Goal: Task Accomplishment & Management: Complete application form

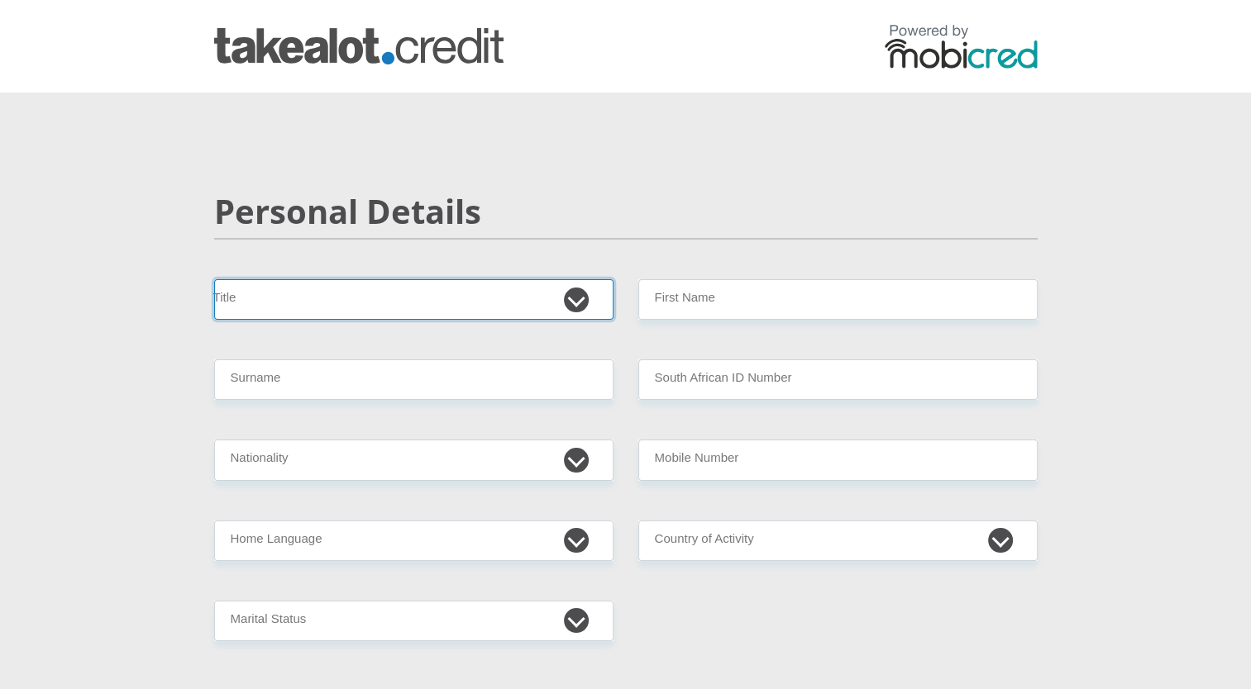
click at [390, 306] on select "Mr Ms Mrs Dr [PERSON_NAME]" at bounding box center [413, 299] width 399 height 41
select select "Ms"
click at [214, 279] on select "Mr Ms Mrs Dr [PERSON_NAME]" at bounding box center [413, 299] width 399 height 41
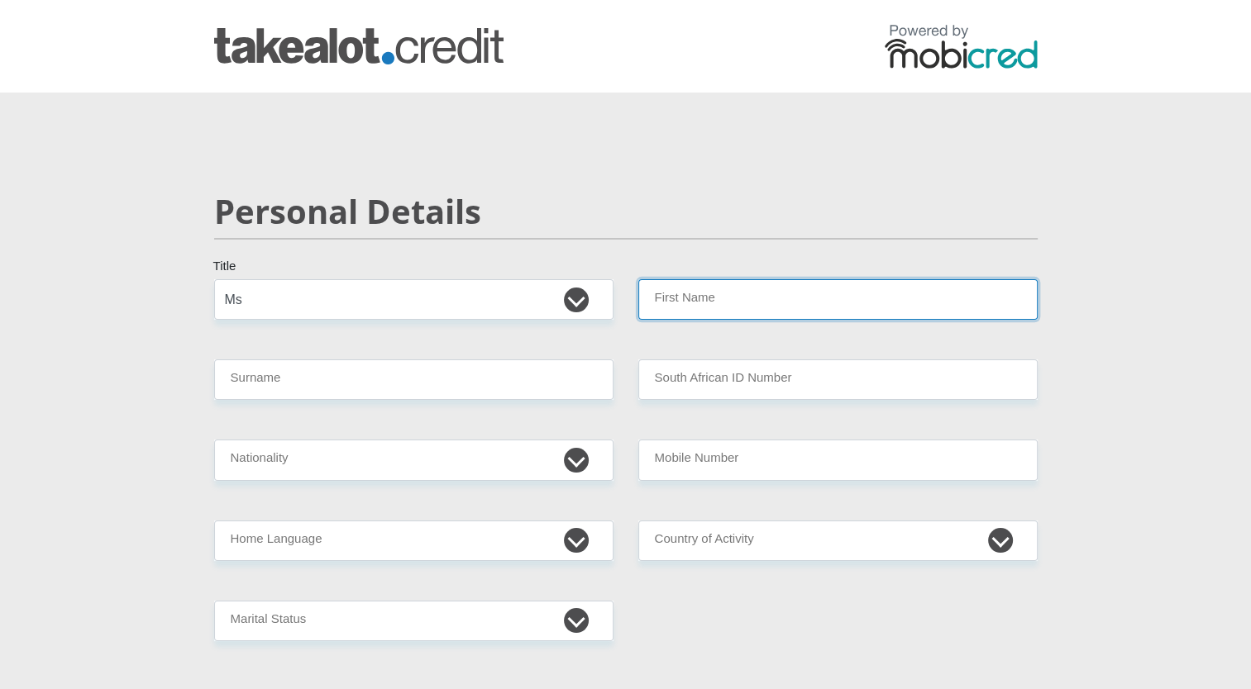
click at [708, 308] on input "First Name" at bounding box center [837, 299] width 399 height 41
type input "Unathi"
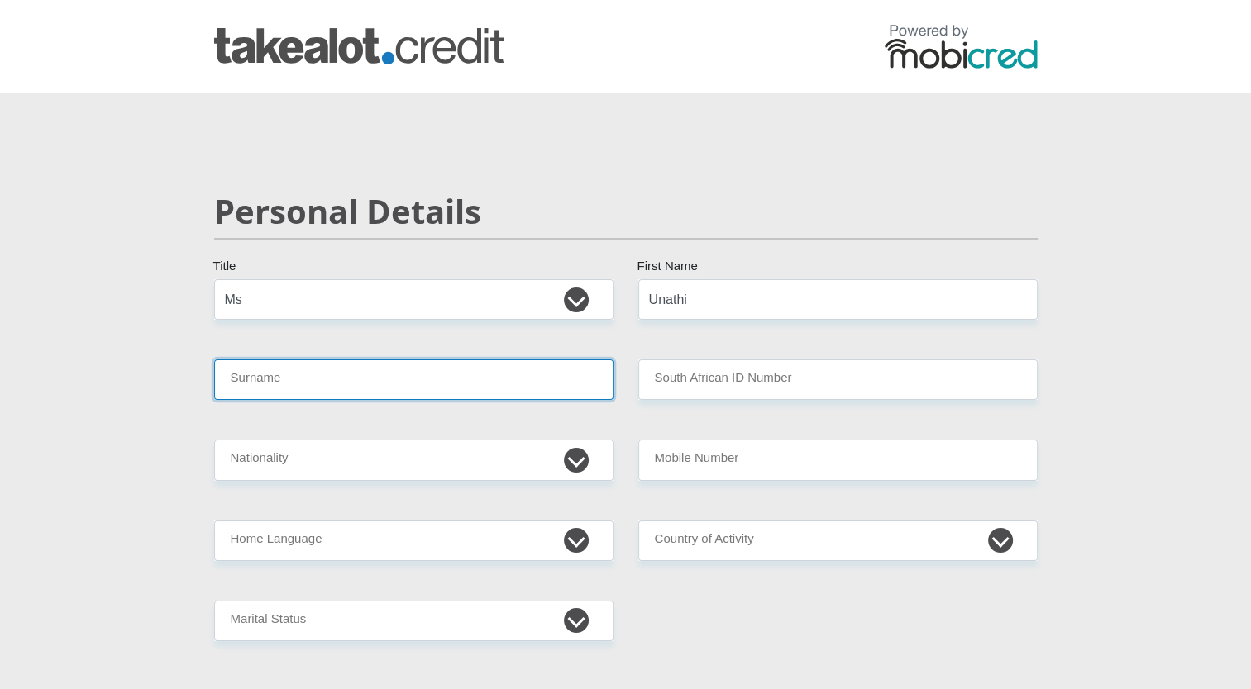
type input "Somagaca"
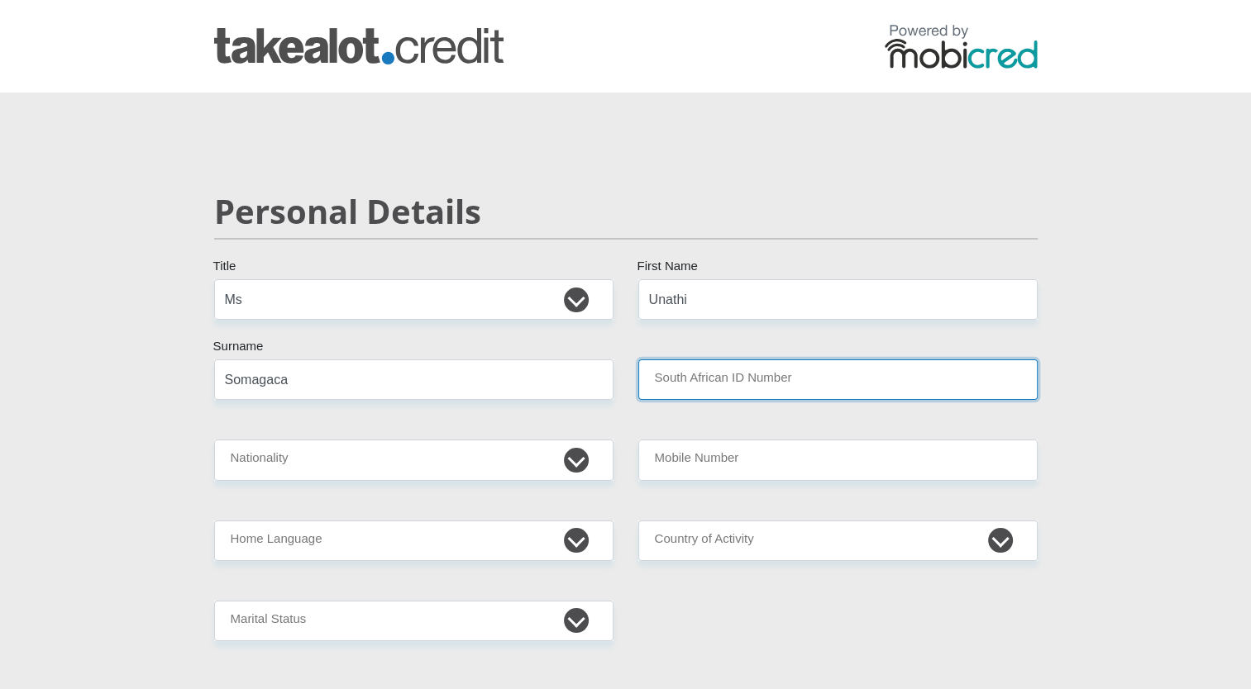
type input "SITA"
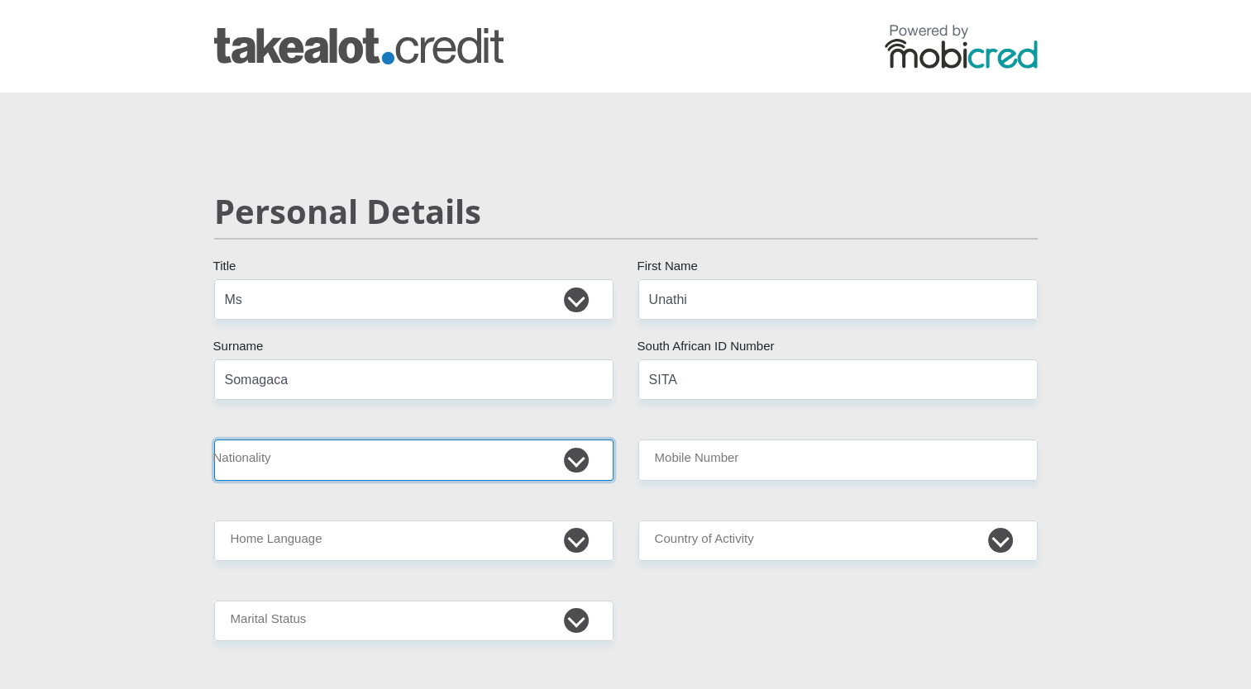
select select "ZAF"
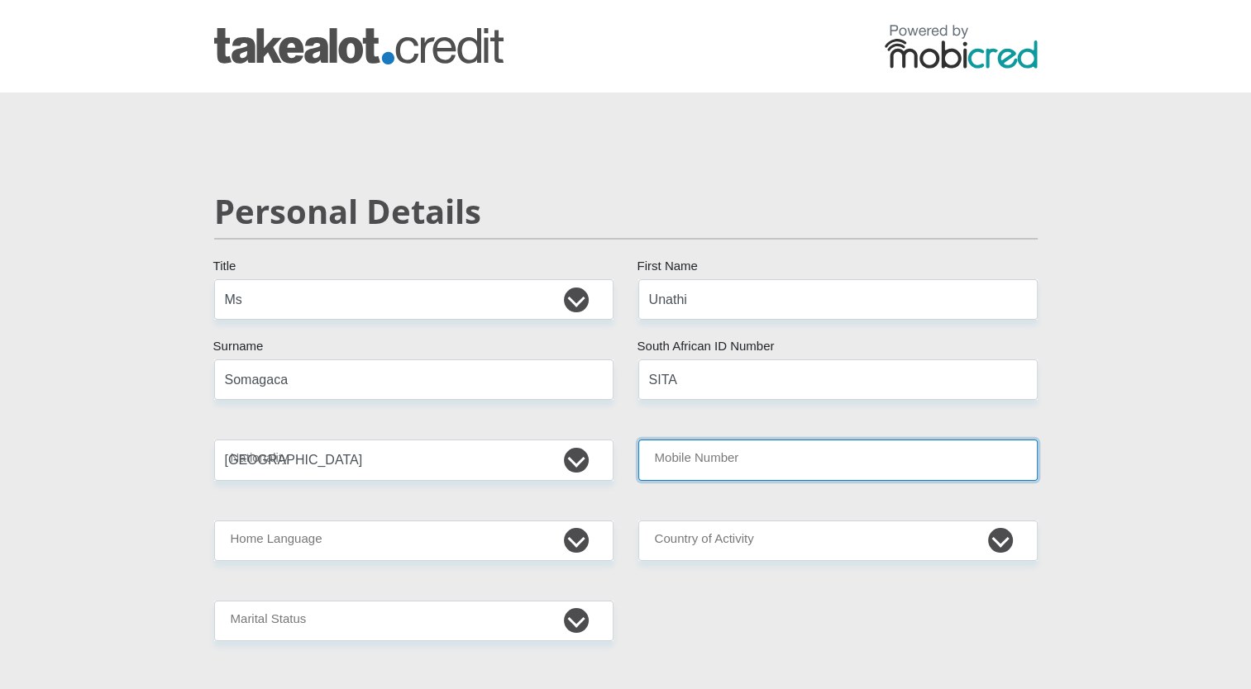
type input "0725835261"
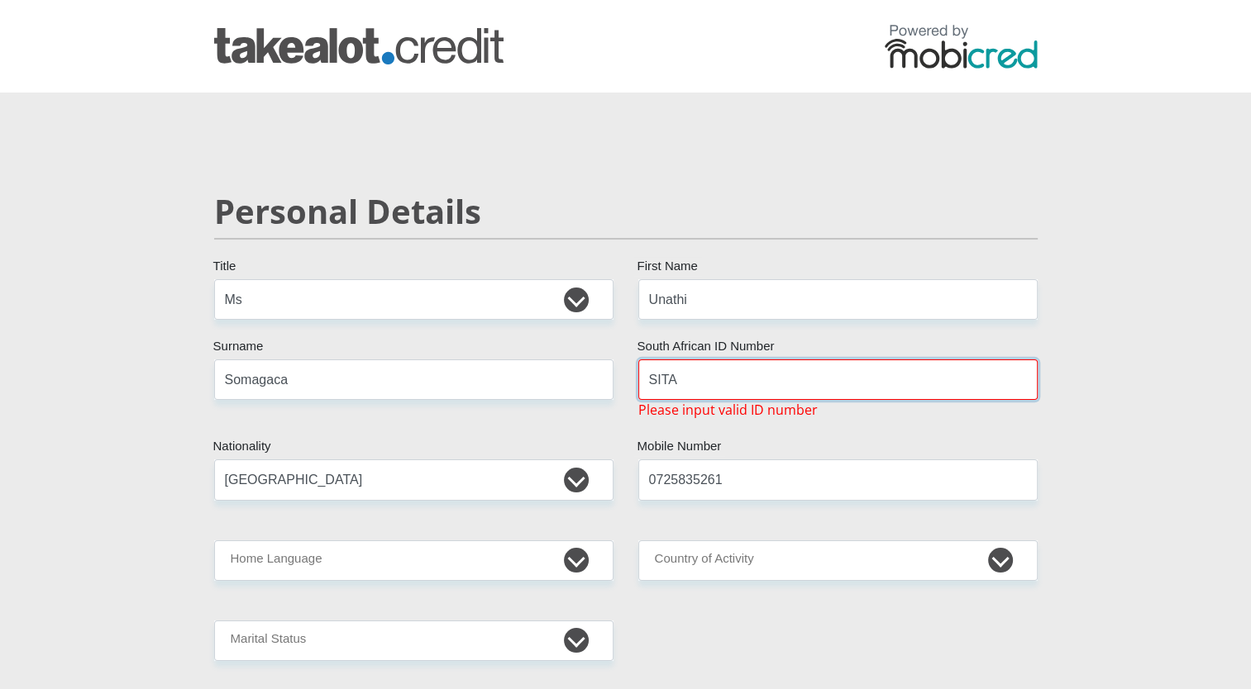
drag, startPoint x: 724, startPoint y: 375, endPoint x: 504, endPoint y: 375, distance: 219.9
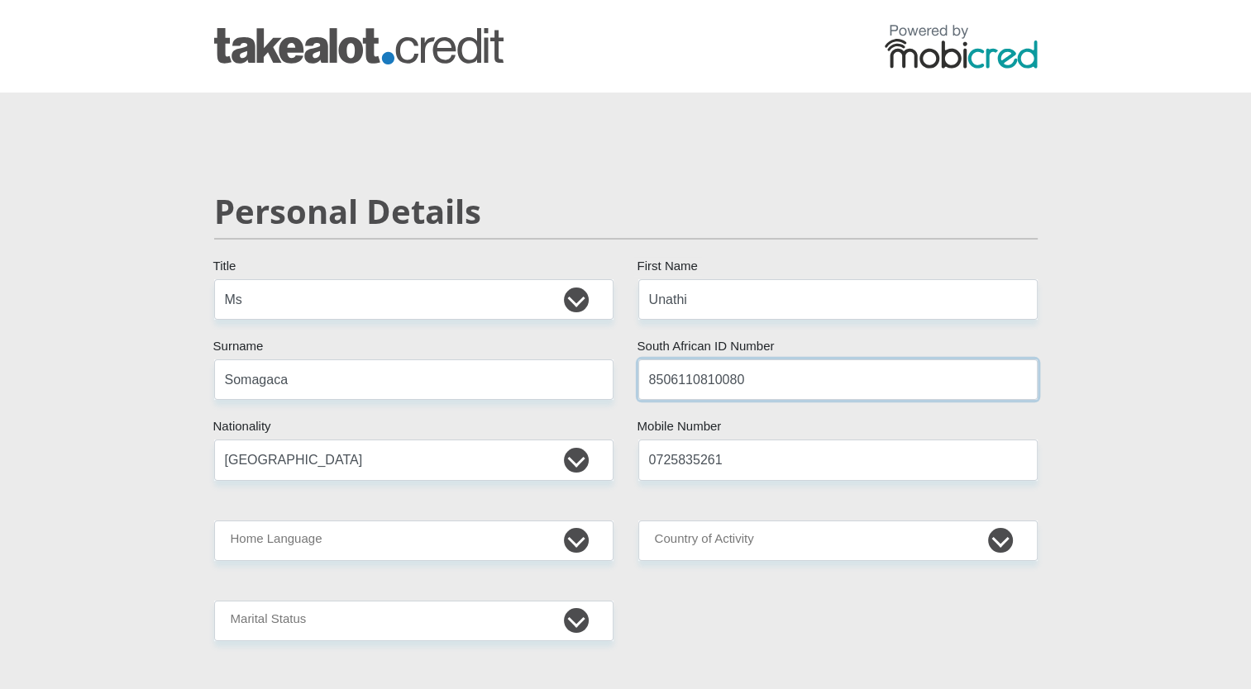
type input "SITA"
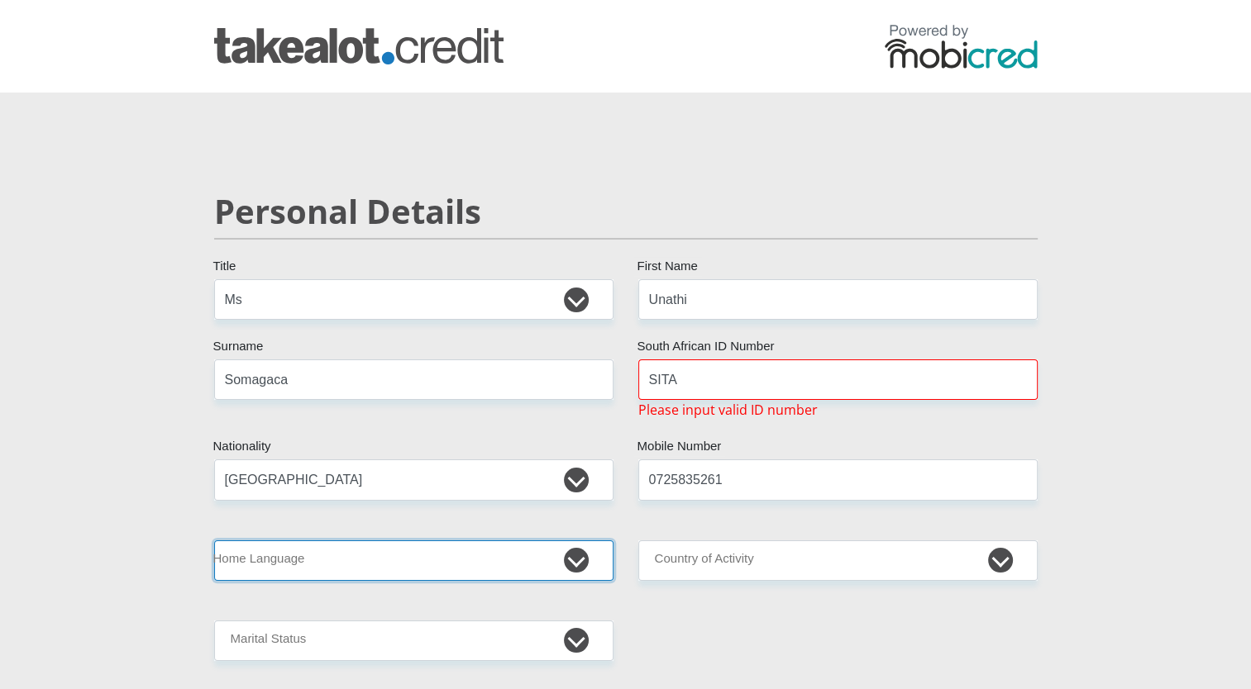
click at [497, 557] on select "Afrikaans English Sepedi South Ndebele Southern Sotho Swati Tsonga Tswana Venda…" at bounding box center [413, 561] width 399 height 41
select select "xho"
click at [214, 541] on select "Afrikaans English Sepedi South Ndebele Southern Sotho Swati Tsonga Tswana Venda…" at bounding box center [413, 561] width 399 height 41
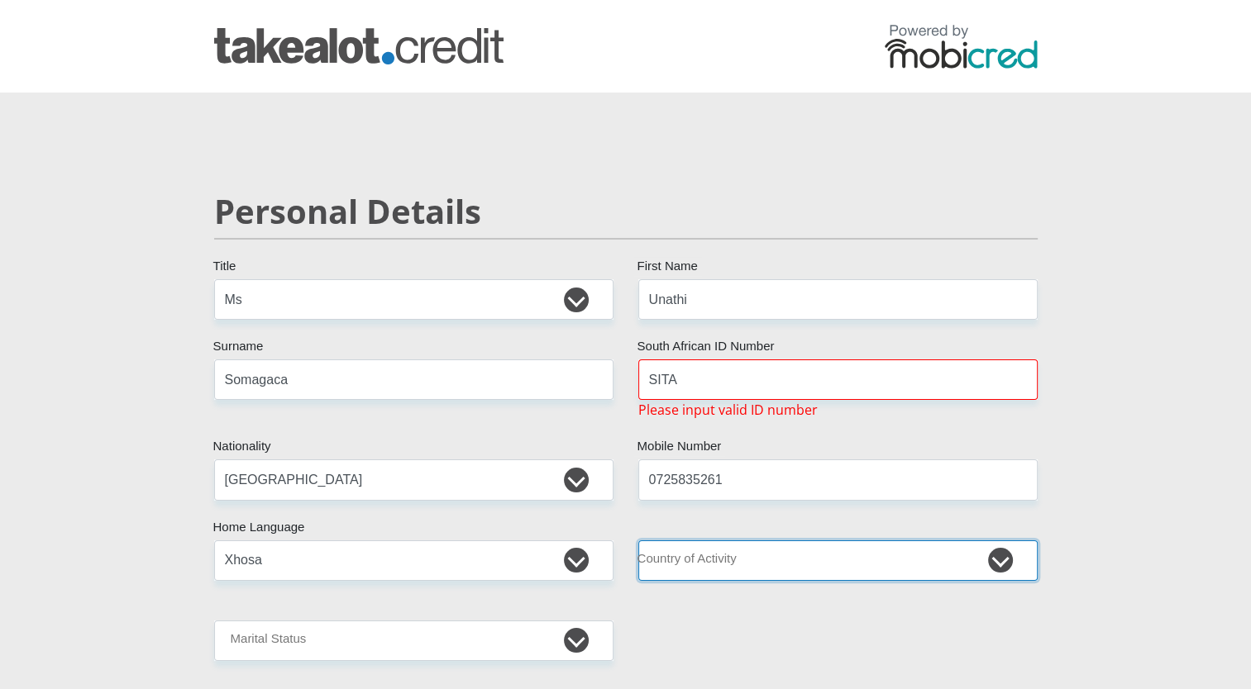
click at [760, 553] on select "[GEOGRAPHIC_DATA] [GEOGRAPHIC_DATA] [GEOGRAPHIC_DATA] [GEOGRAPHIC_DATA] [GEOGRA…" at bounding box center [837, 561] width 399 height 41
select select "ZAF"
click at [638, 541] on select "[GEOGRAPHIC_DATA] [GEOGRAPHIC_DATA] [GEOGRAPHIC_DATA] [GEOGRAPHIC_DATA] [GEOGRA…" at bounding box center [837, 561] width 399 height 41
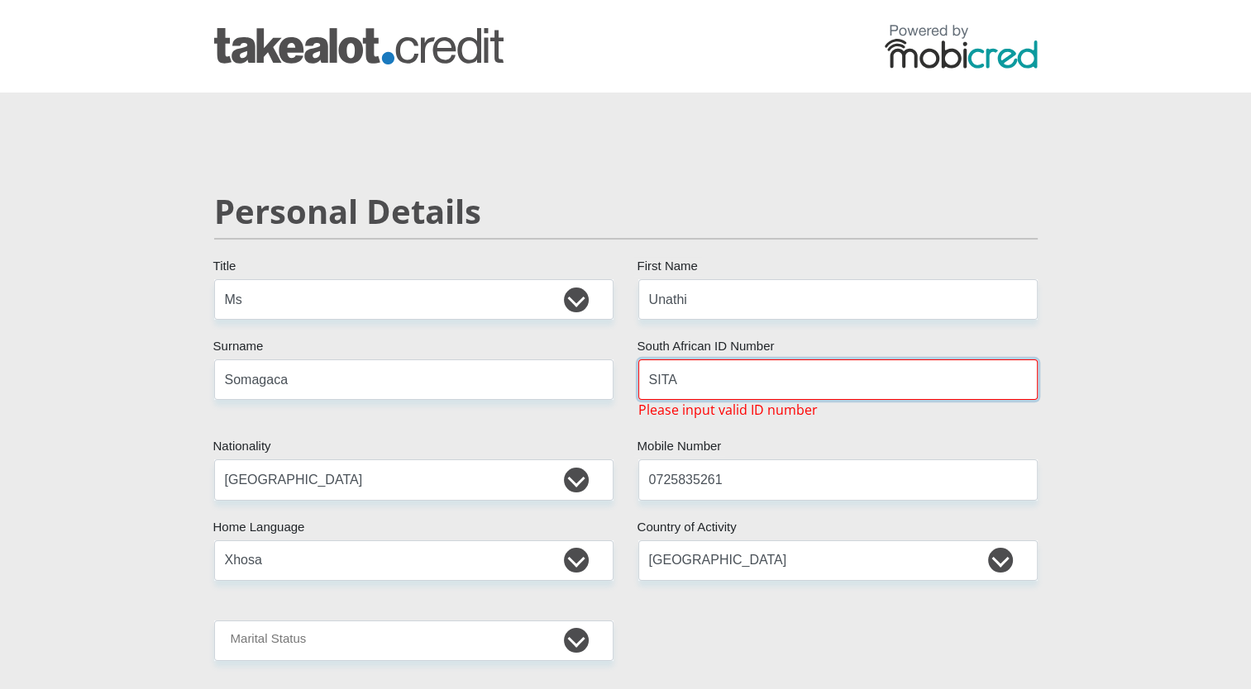
drag, startPoint x: 748, startPoint y: 375, endPoint x: 474, endPoint y: 388, distance: 274.8
type input "S"
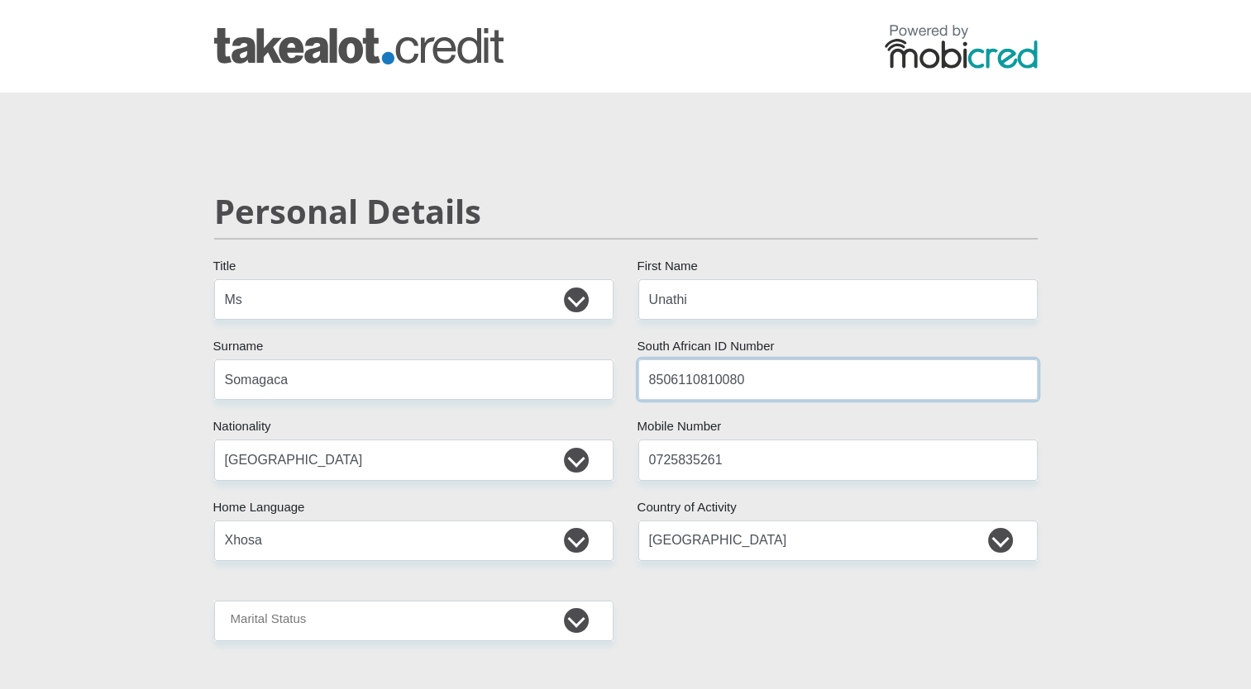
type input "8506110810080"
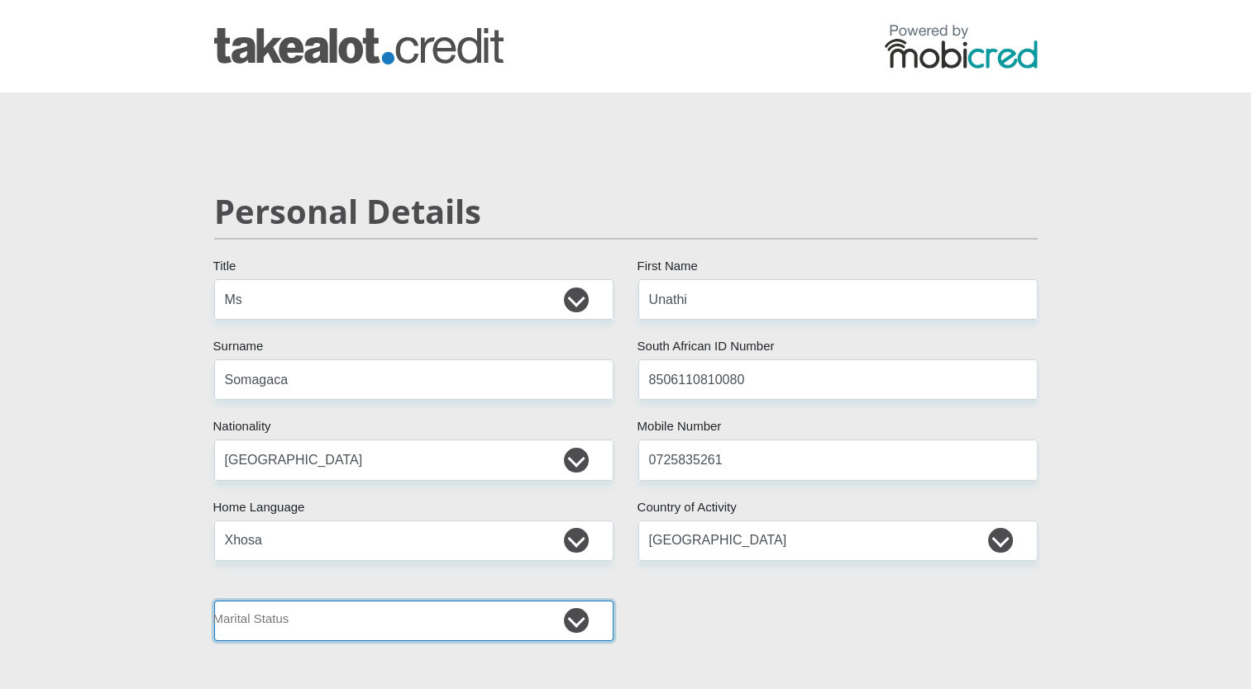
click at [551, 620] on select "Married ANC Single Divorced Widowed Married COP or Customary Law" at bounding box center [413, 621] width 399 height 41
select select "2"
click at [214, 601] on select "Married ANC Single Divorced Widowed Married COP or Customary Law" at bounding box center [413, 621] width 399 height 41
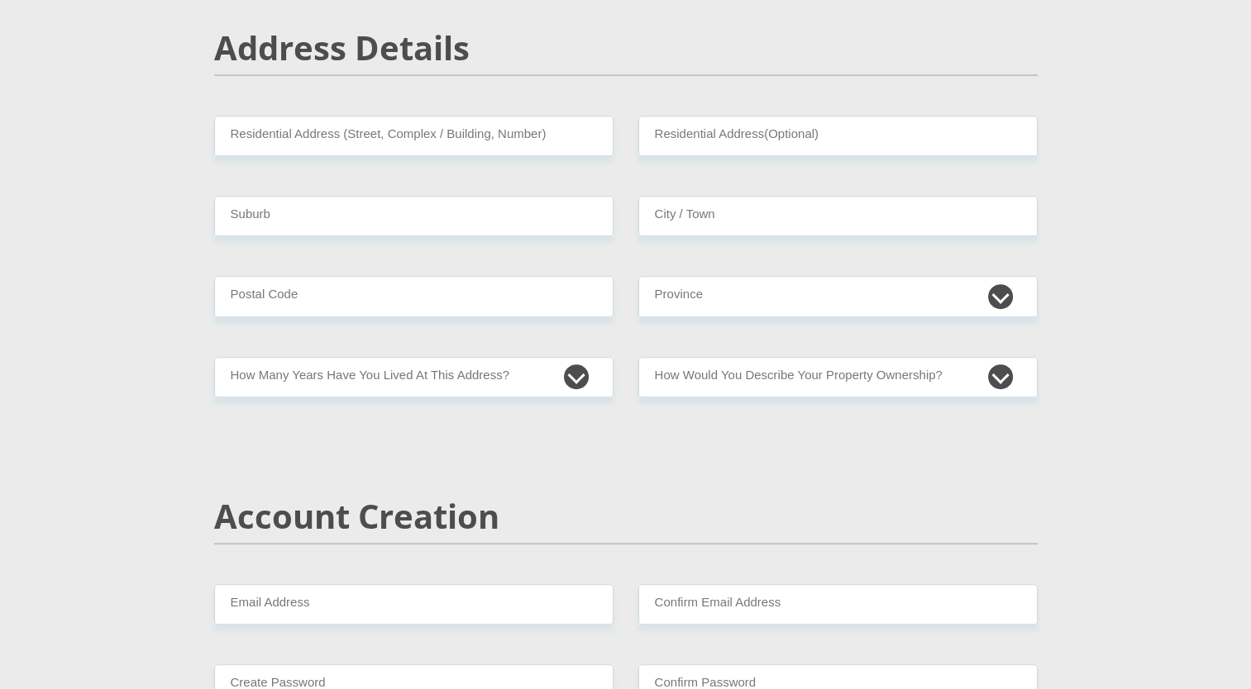
scroll to position [744, 0]
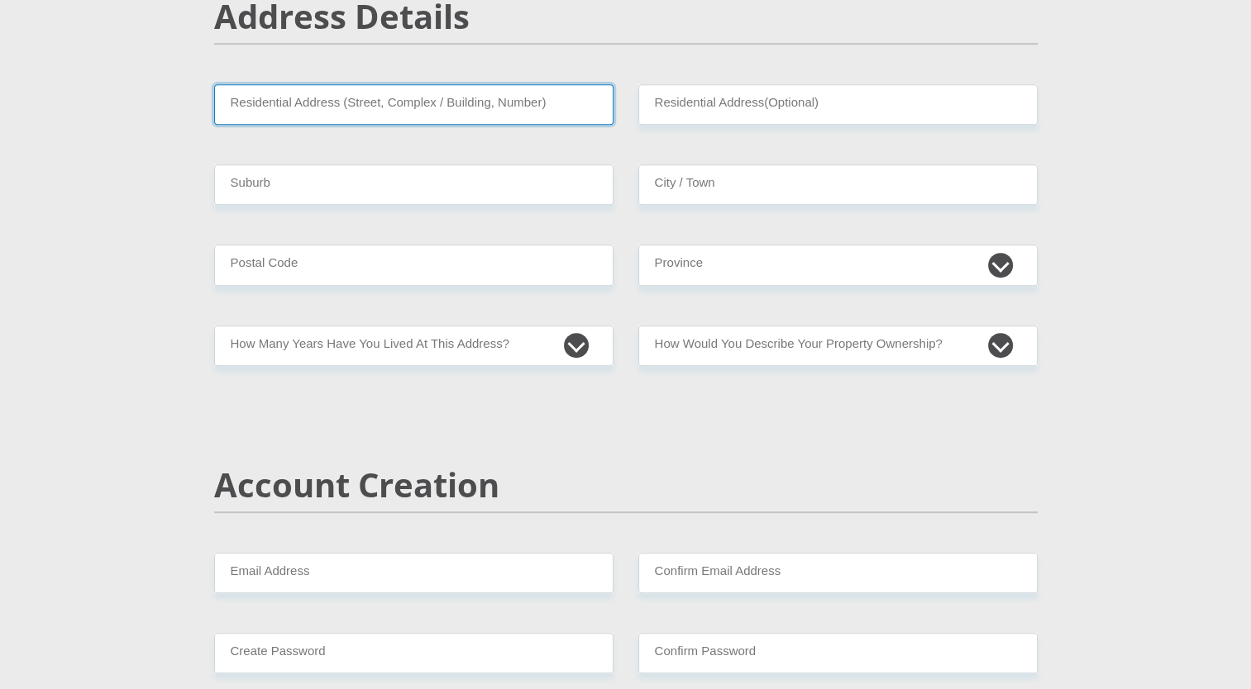
click at [332, 94] on input "Residential Address (Street, Complex / Building, Number)" at bounding box center [413, 104] width 399 height 41
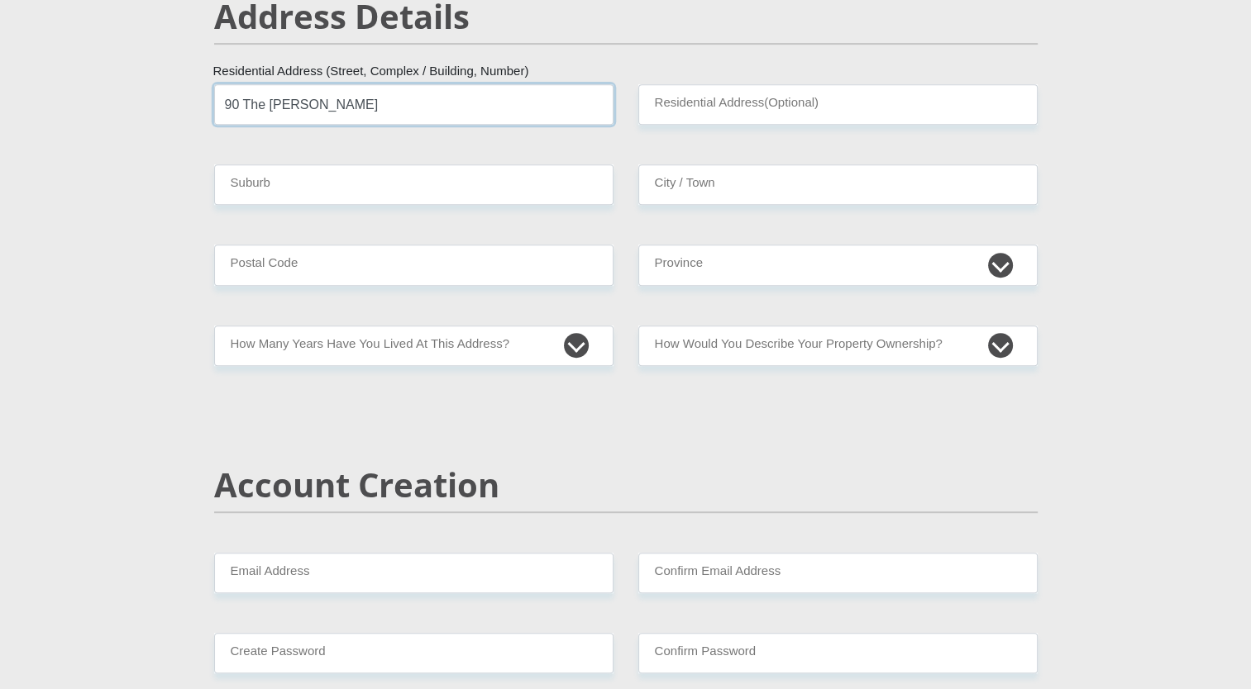
type input "90 The [PERSON_NAME]"
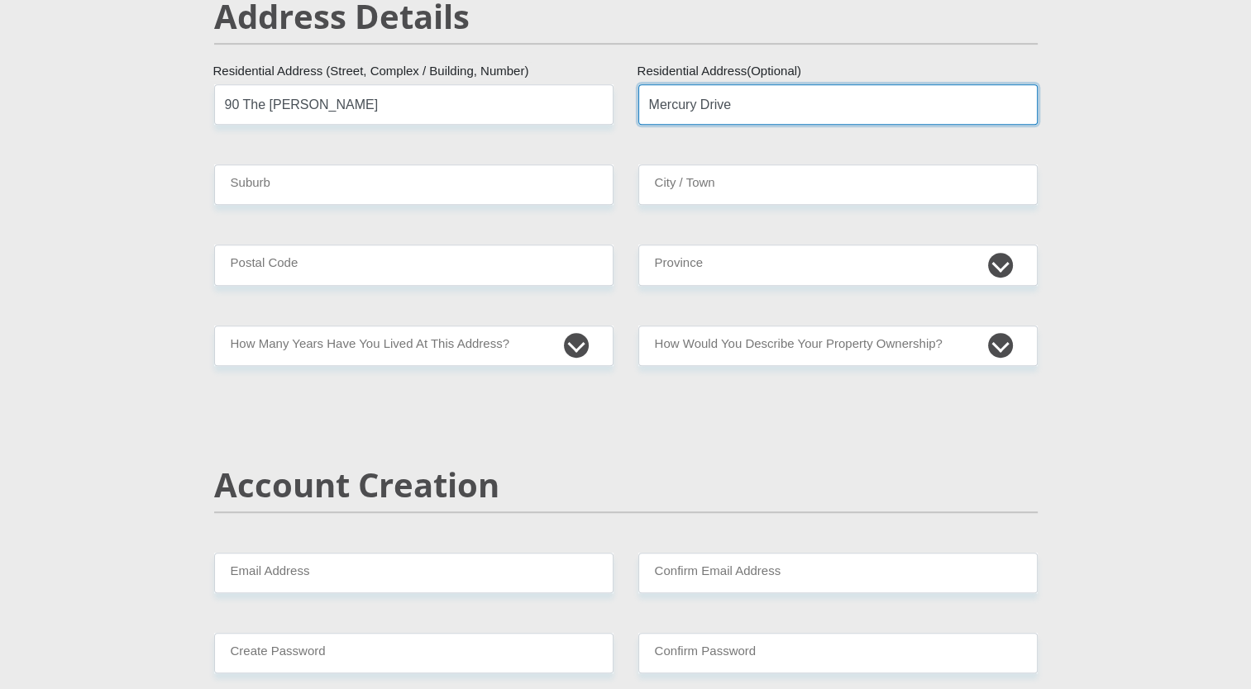
type input "Mercury Drive"
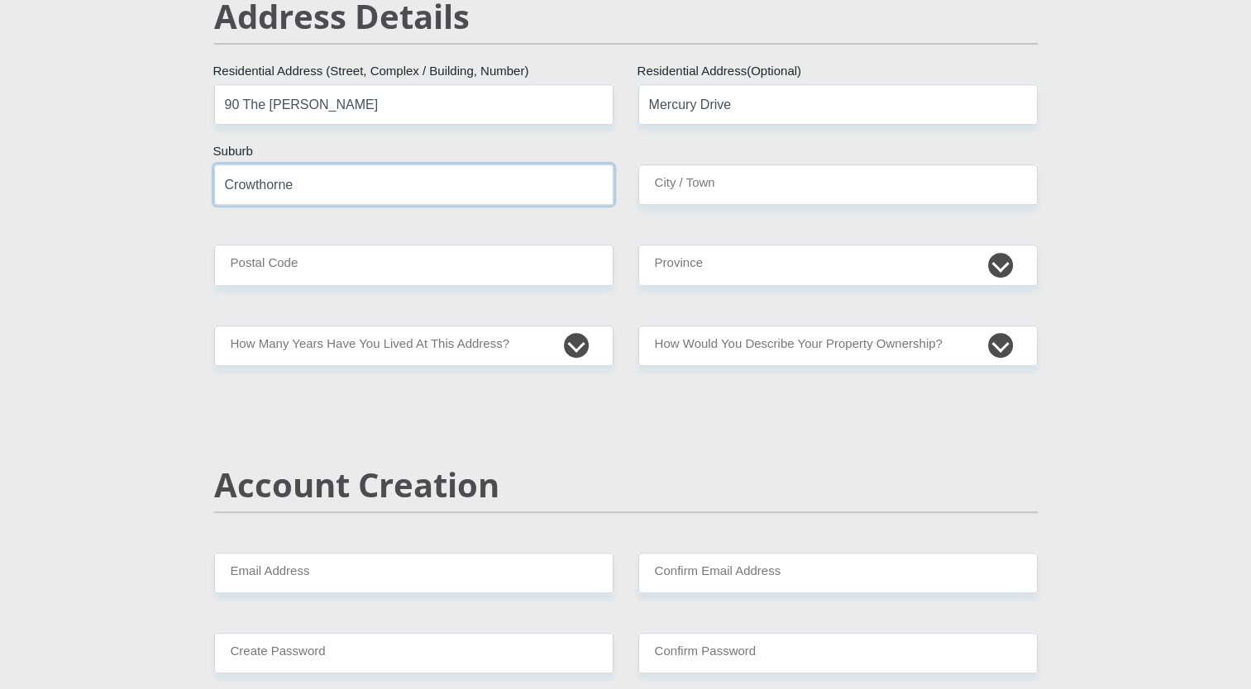
type input "Crowthorne"
type input "Midrand"
type input "1684"
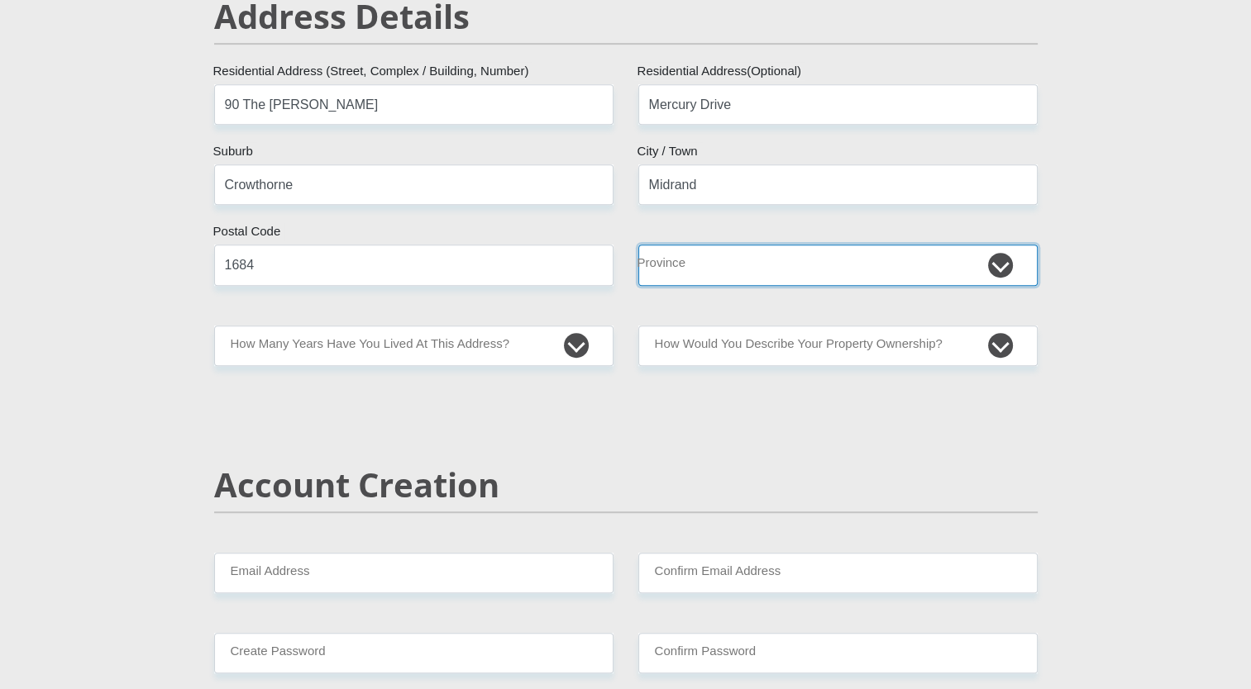
click at [656, 280] on select "Eastern Cape Free State [GEOGRAPHIC_DATA] [GEOGRAPHIC_DATA][DATE] [GEOGRAPHIC_D…" at bounding box center [837, 265] width 399 height 41
select select "Gauteng"
click at [638, 245] on select "Eastern Cape Free State [GEOGRAPHIC_DATA] [GEOGRAPHIC_DATA][DATE] [GEOGRAPHIC_D…" at bounding box center [837, 265] width 399 height 41
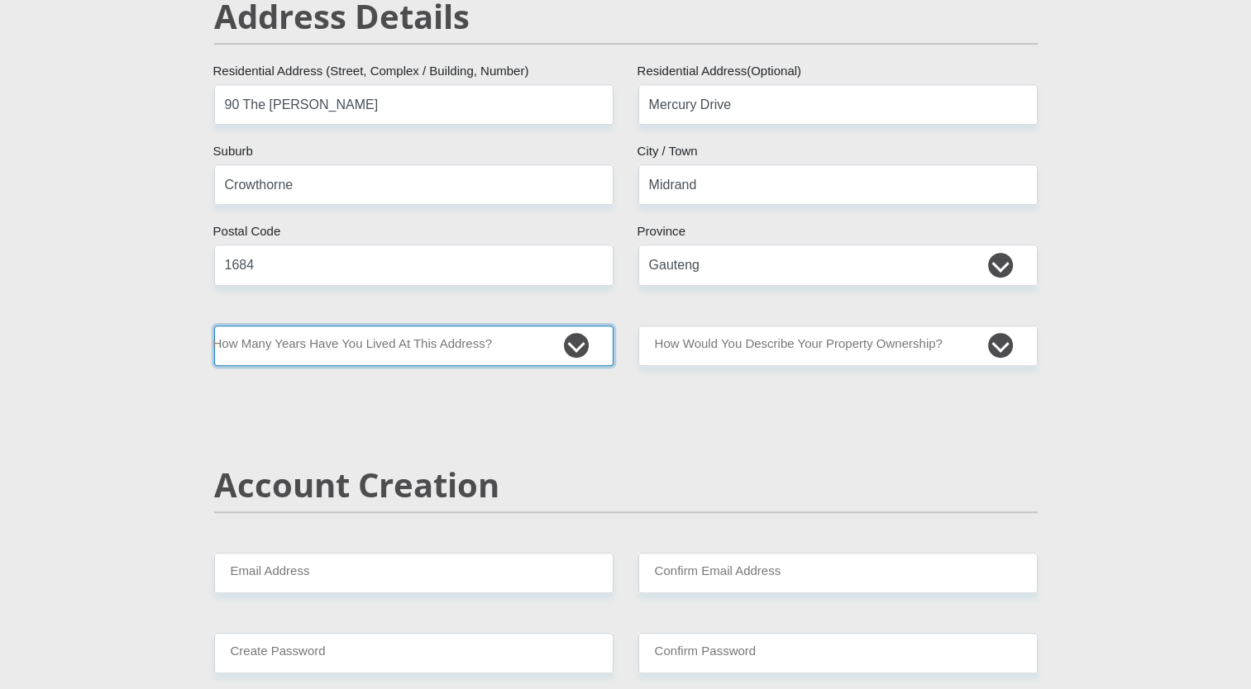
click at [468, 346] on select "less than 1 year 1-3 years 3-5 years 5+ years" at bounding box center [413, 346] width 399 height 41
select select "4"
click at [214, 326] on select "less than 1 year 1-3 years 3-5 years 5+ years" at bounding box center [413, 346] width 399 height 41
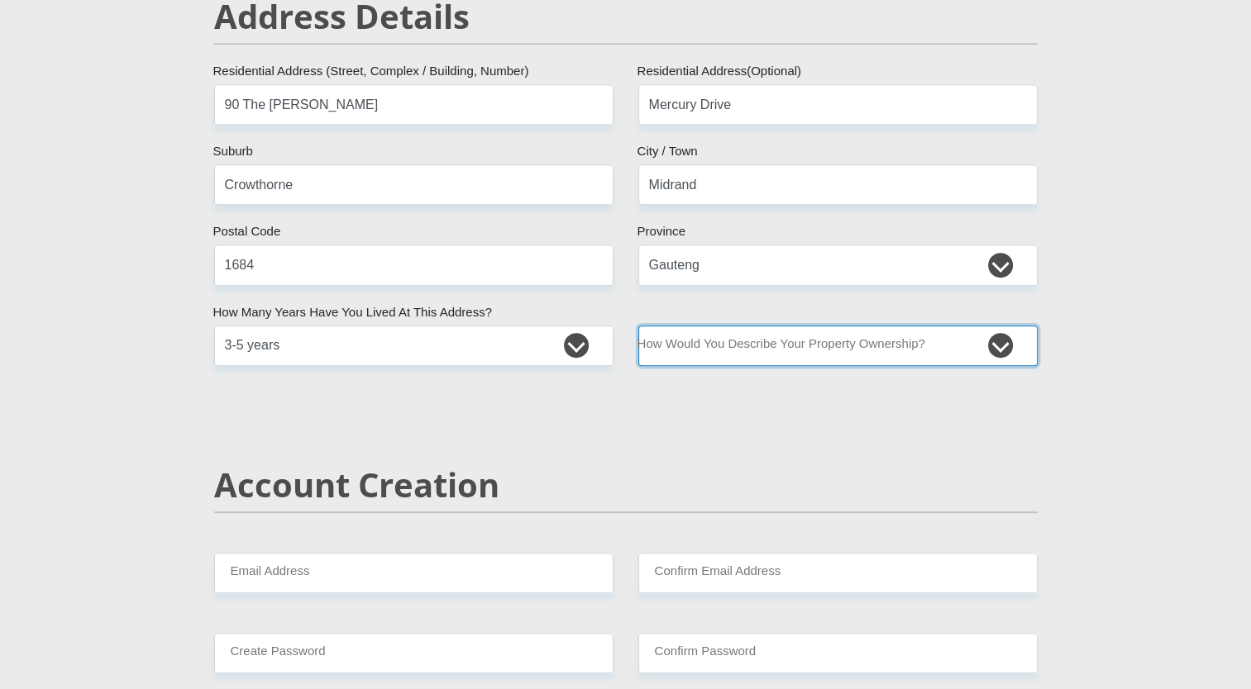
click at [752, 353] on select "Owned Rented Family Owned Company Dwelling" at bounding box center [837, 346] width 399 height 41
select select "Owned"
click at [638, 326] on select "Owned Rented Family Owned Company Dwelling" at bounding box center [837, 346] width 399 height 41
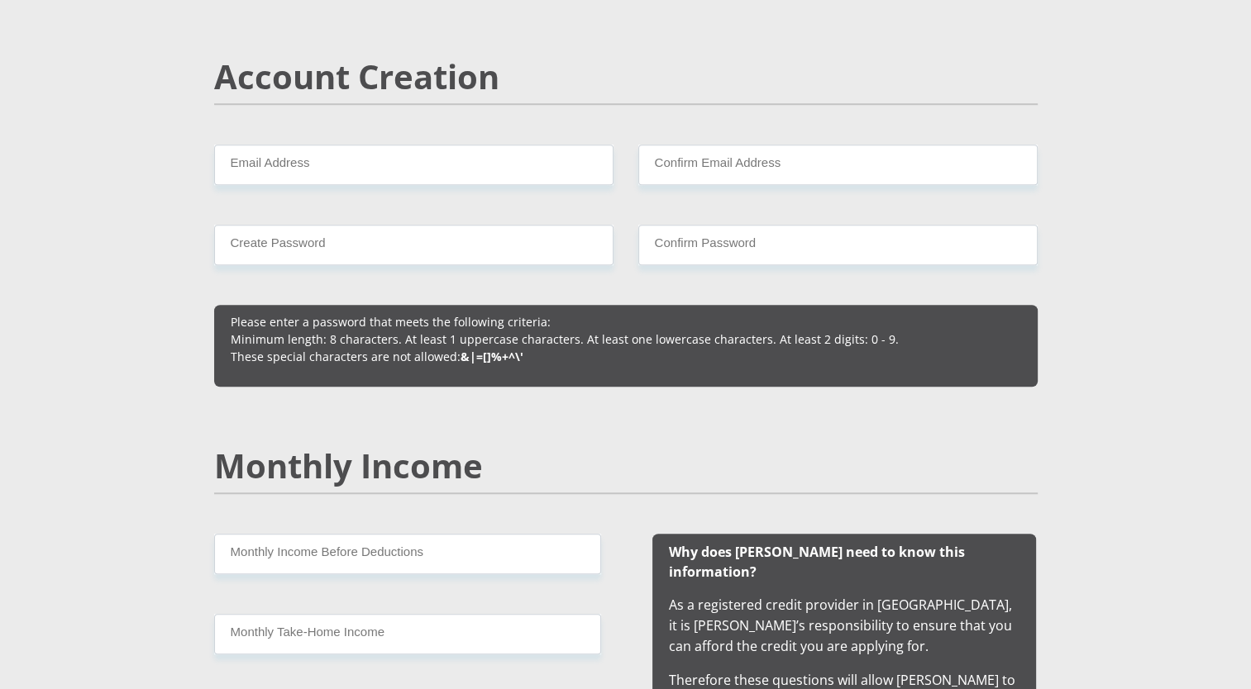
scroll to position [1147, 0]
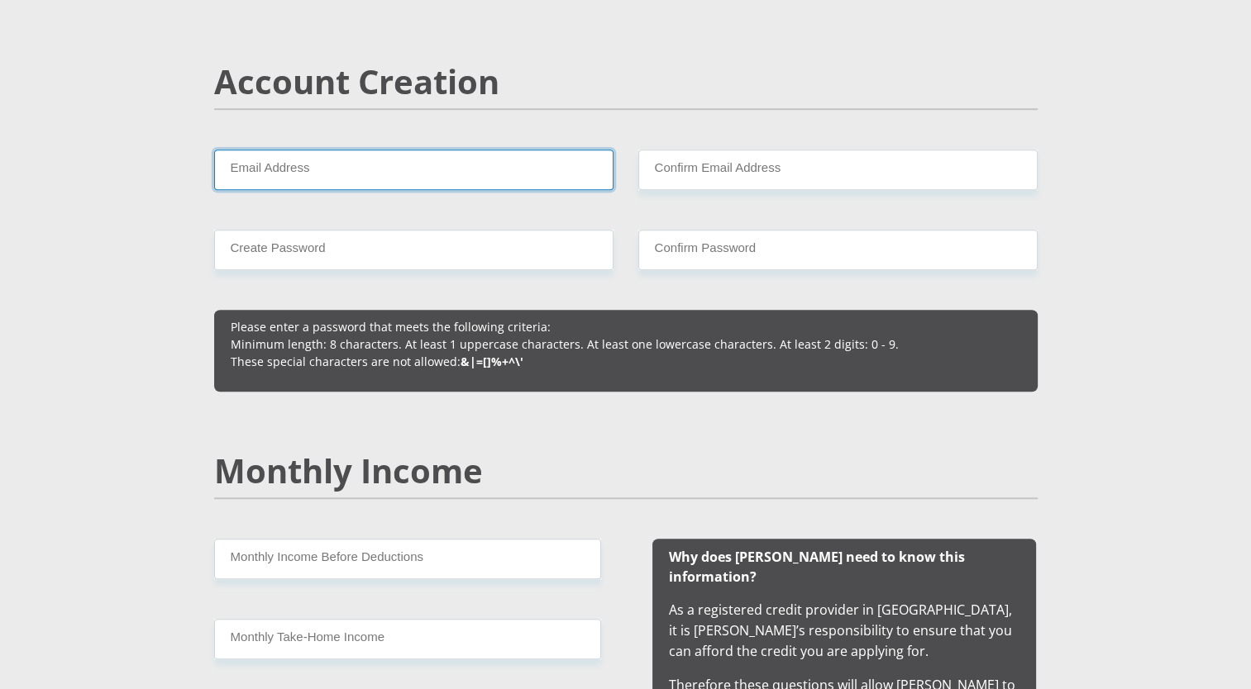
click at [452, 181] on input "Email Address" at bounding box center [413, 170] width 399 height 41
type input "[EMAIL_ADDRESS][DOMAIN_NAME]"
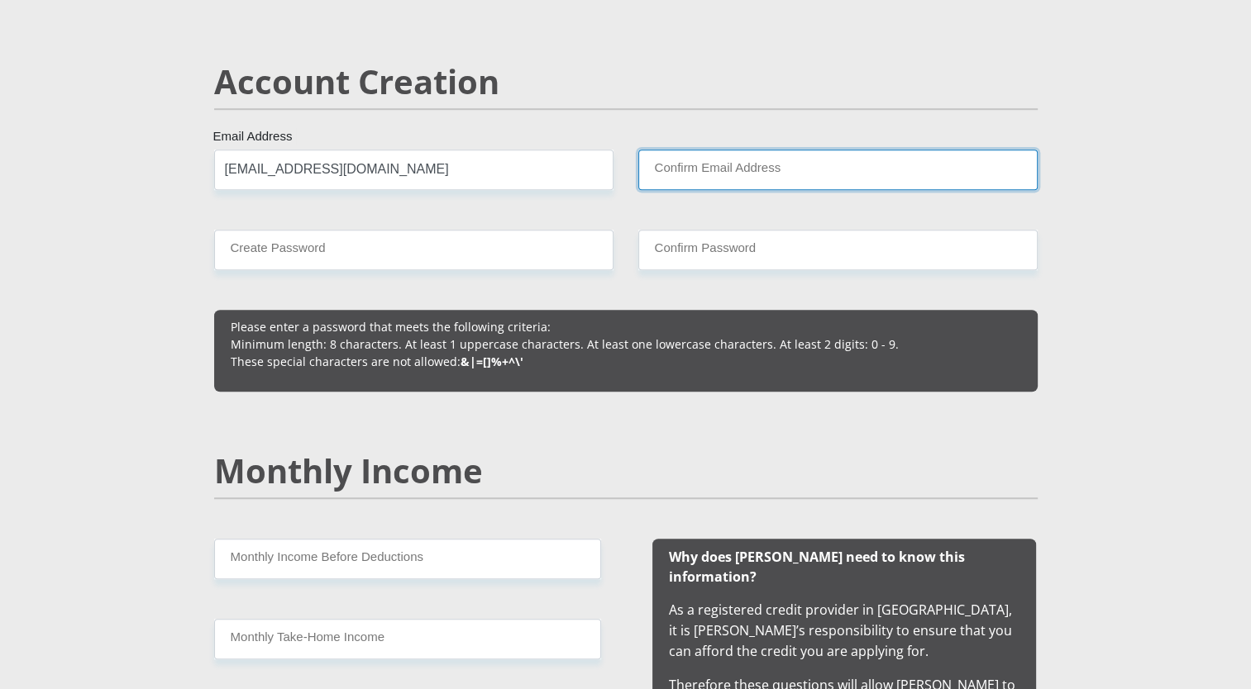
type input "[EMAIL_ADDRESS][DOMAIN_NAME]"
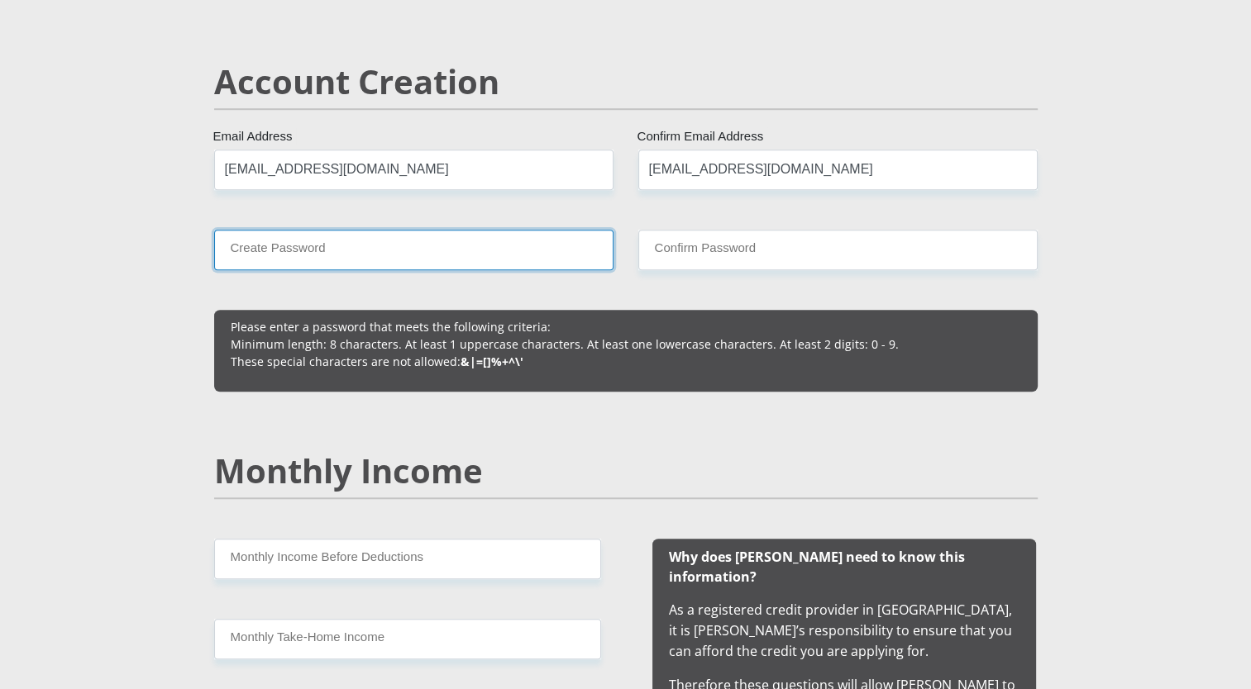
click at [394, 236] on input "Create Password" at bounding box center [413, 250] width 399 height 41
type input "Milisuthando12!"
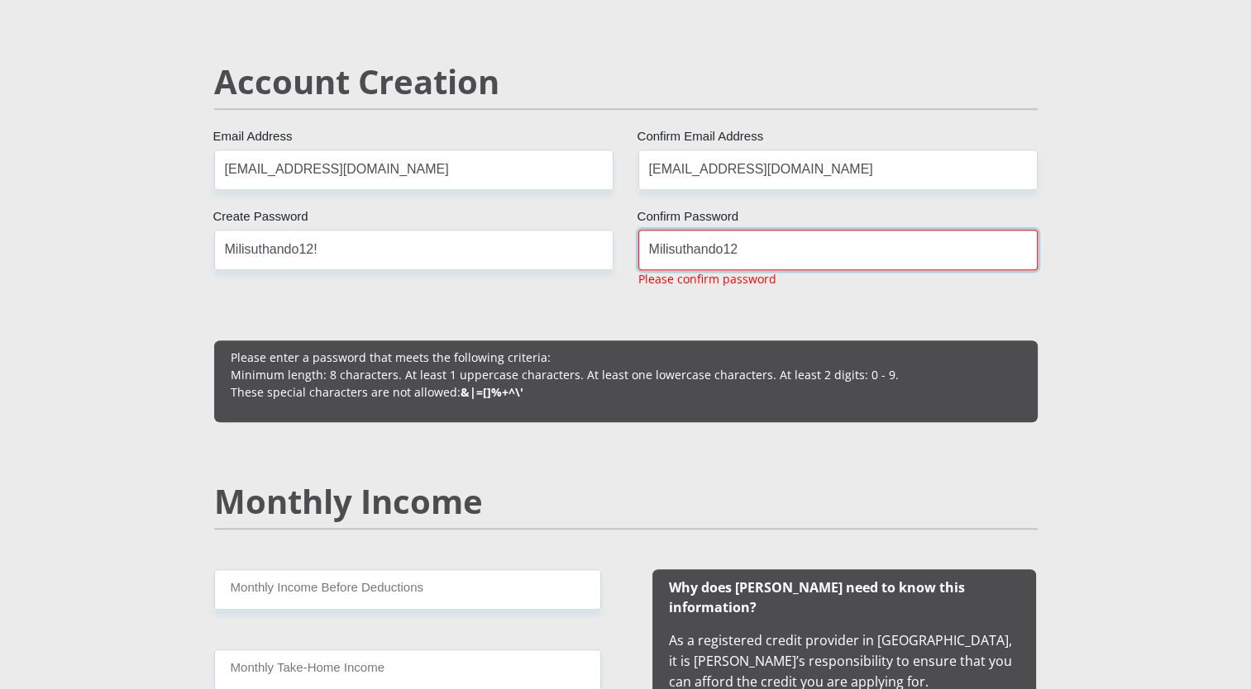
click at [774, 260] on input "Milisuthando12" at bounding box center [837, 250] width 399 height 41
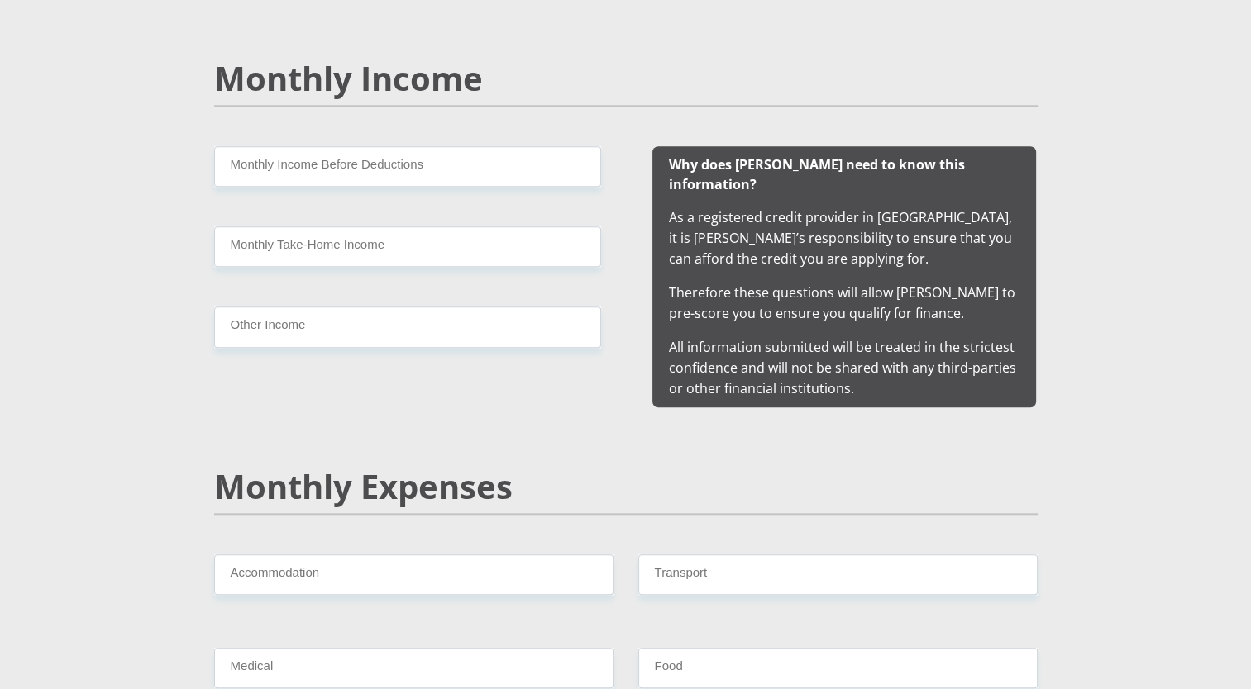
scroll to position [1545, 0]
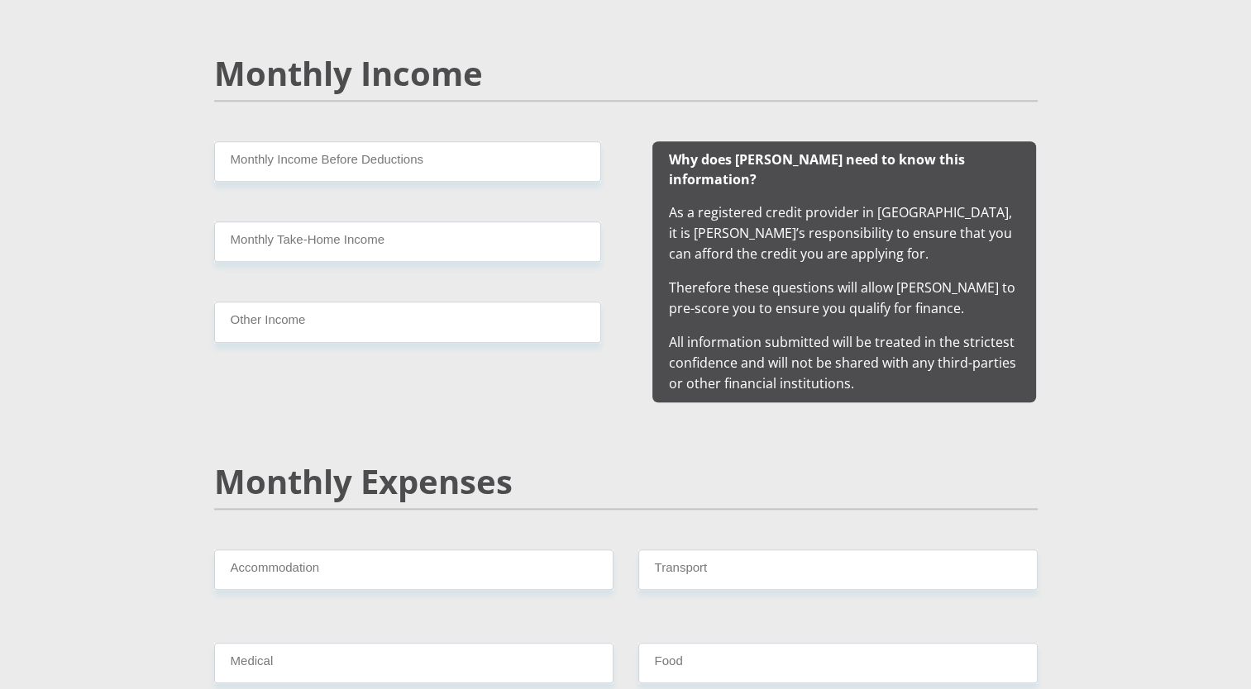
type input "Milisuthando12!"
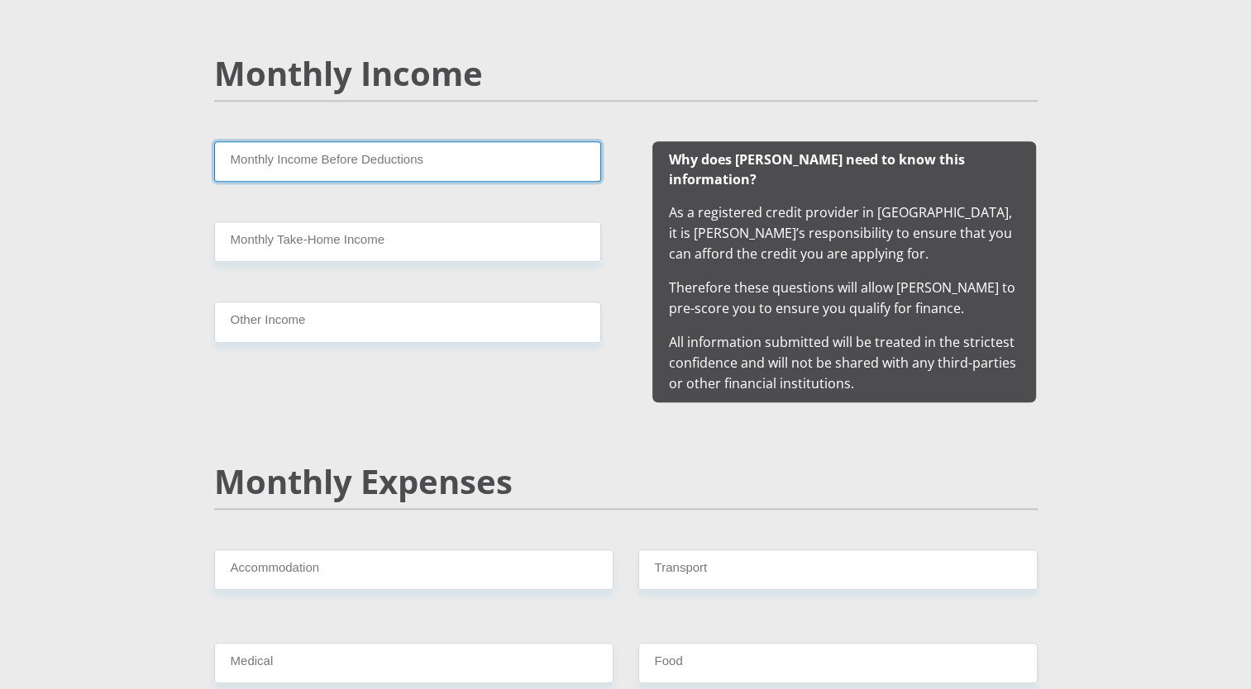
click at [250, 159] on input "Monthly Income Before Deductions" at bounding box center [407, 161] width 387 height 41
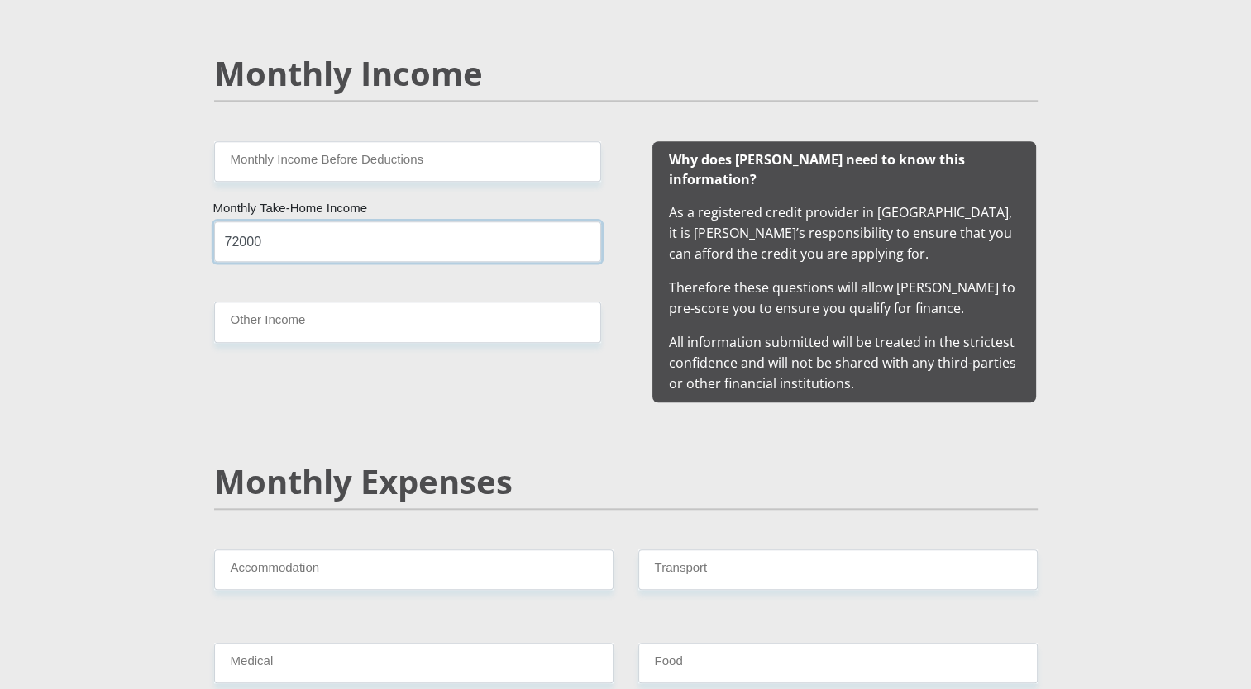
type input "72000"
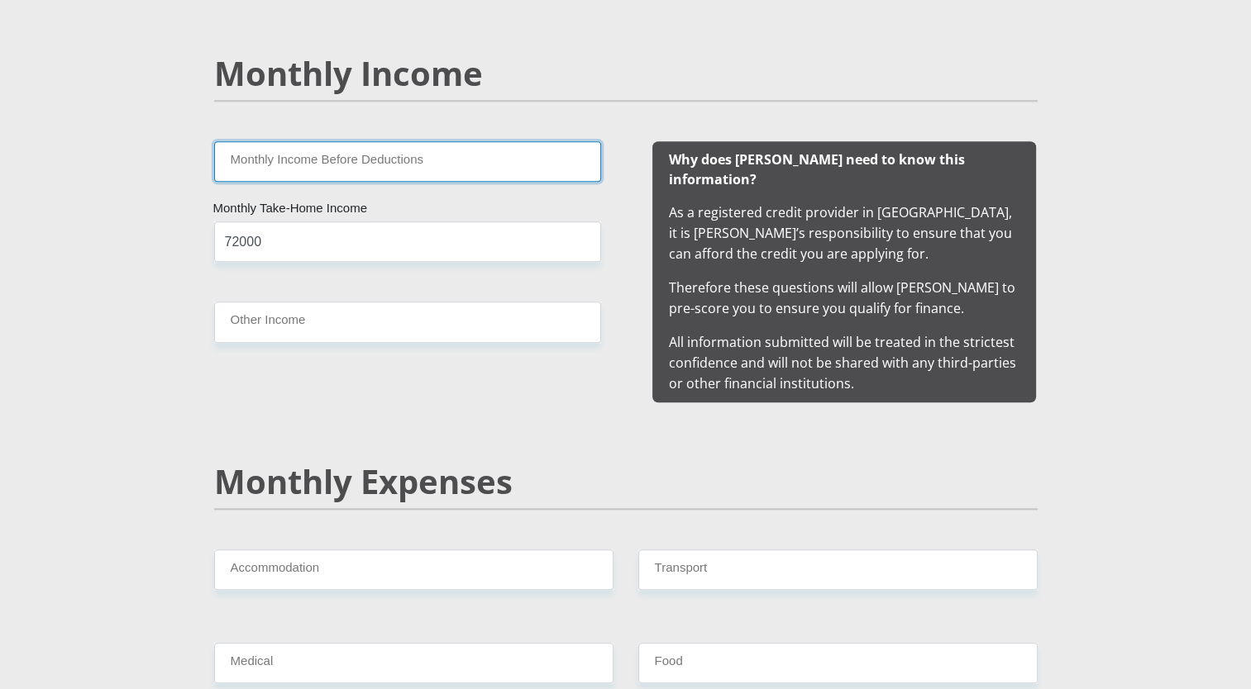
click at [273, 167] on input "Monthly Income Before Deductions" at bounding box center [407, 161] width 387 height 41
type input "120000"
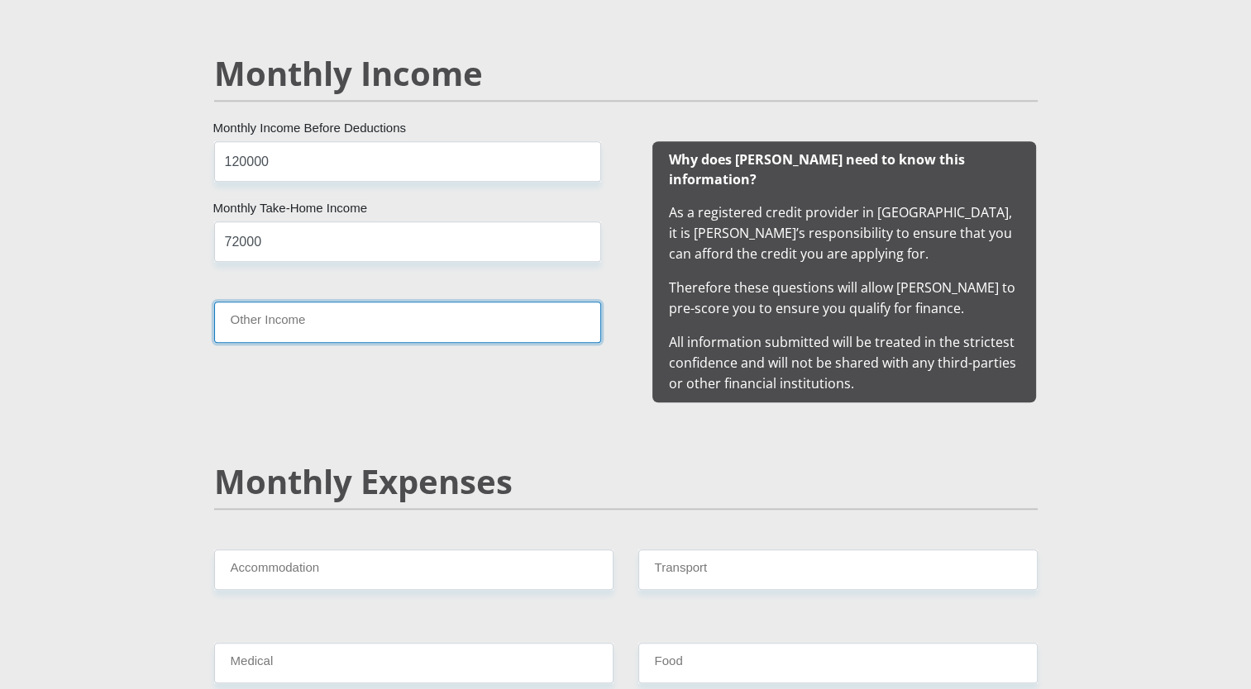
click at [288, 329] on input "Other Income" at bounding box center [407, 322] width 387 height 41
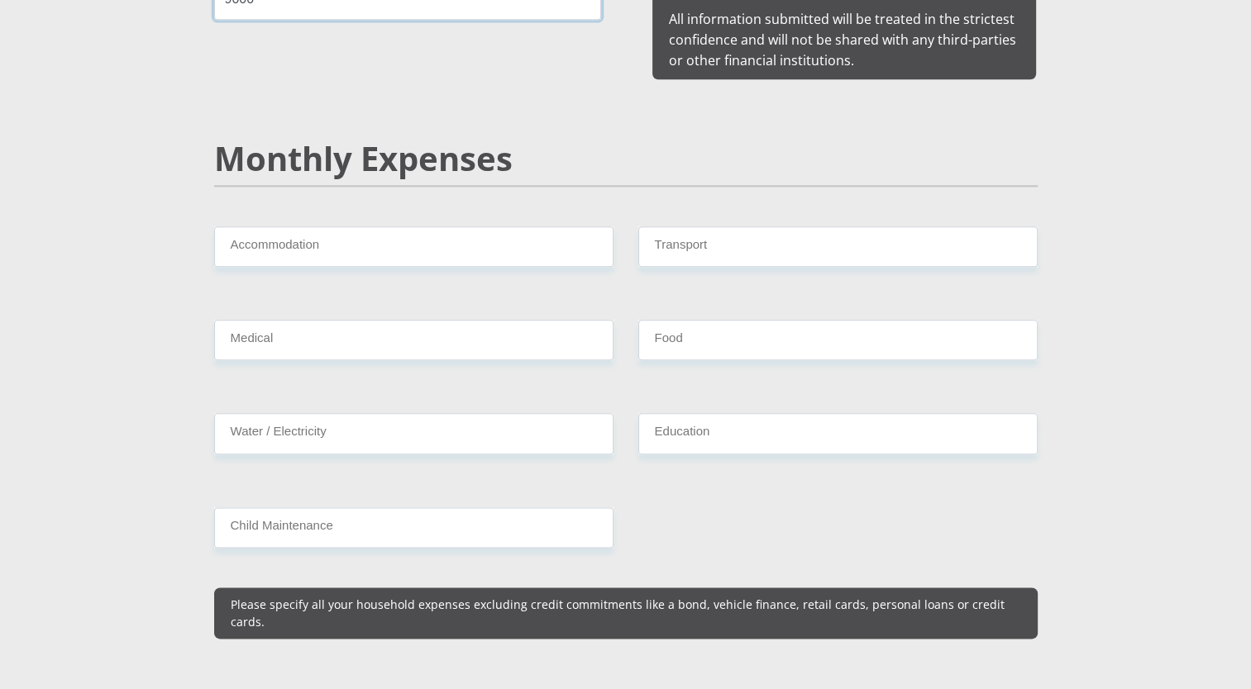
scroll to position [1916, 0]
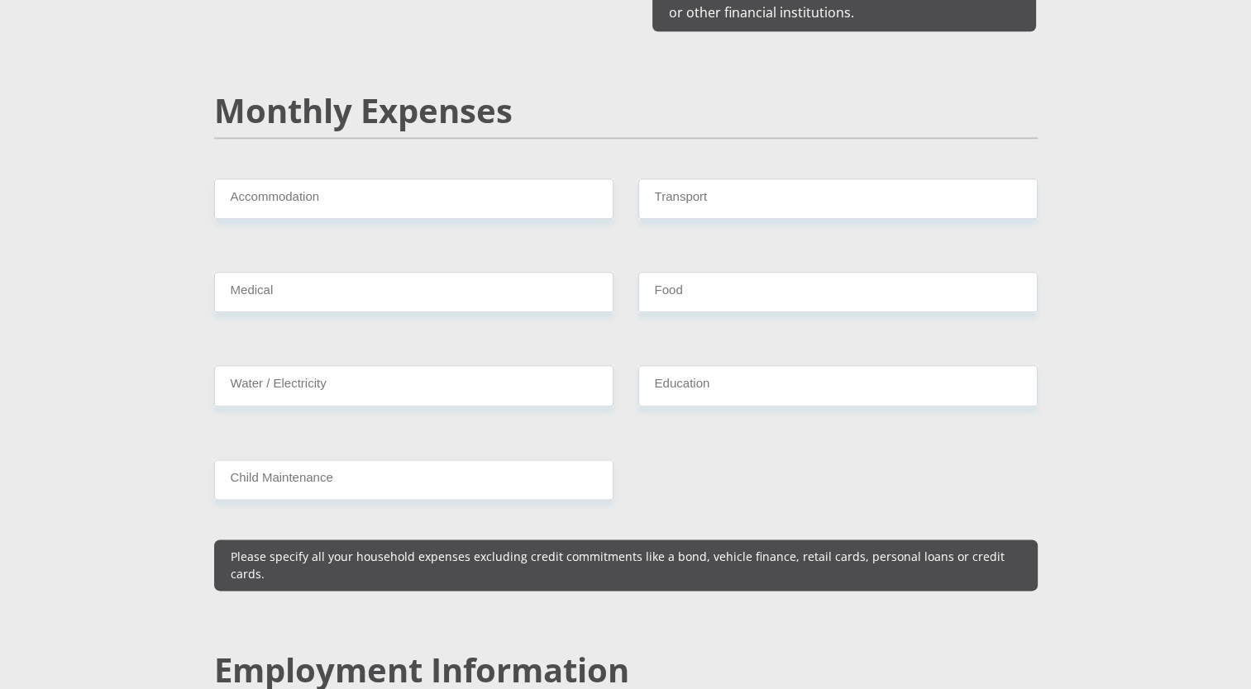
type input "9000"
click at [803, 186] on input "Transport" at bounding box center [837, 199] width 399 height 41
type input "2000"
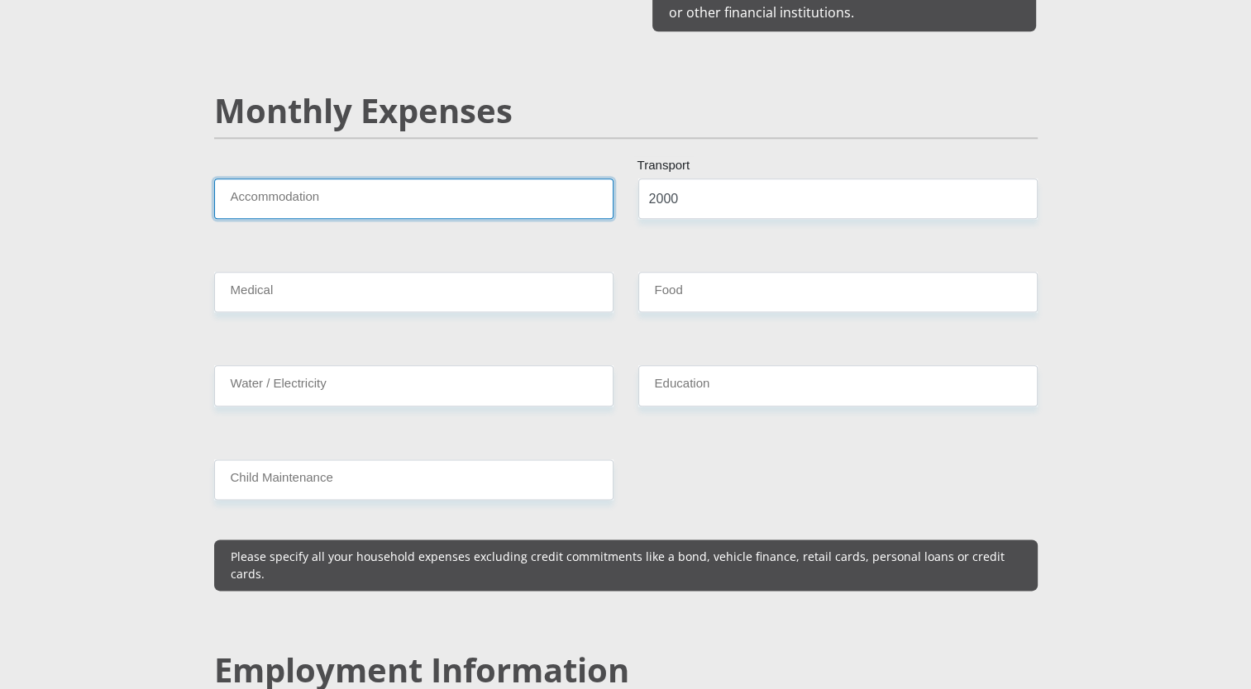
click at [589, 193] on input "Accommodation" at bounding box center [413, 199] width 399 height 41
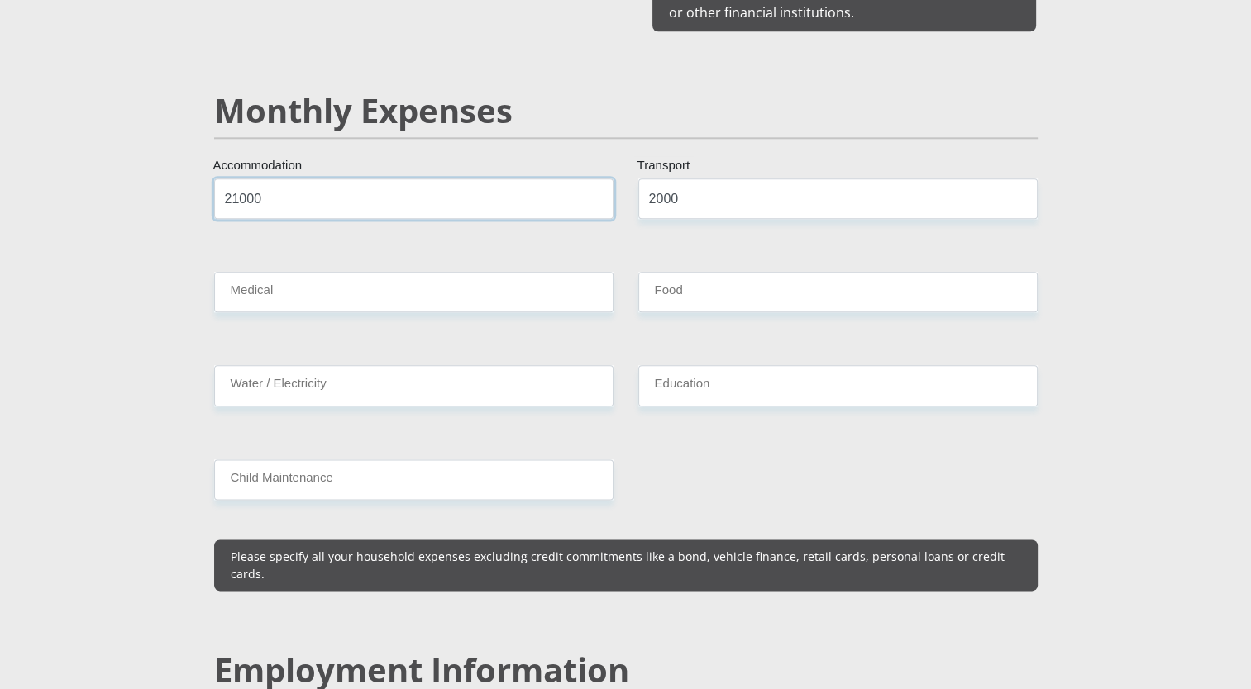
type input "21000"
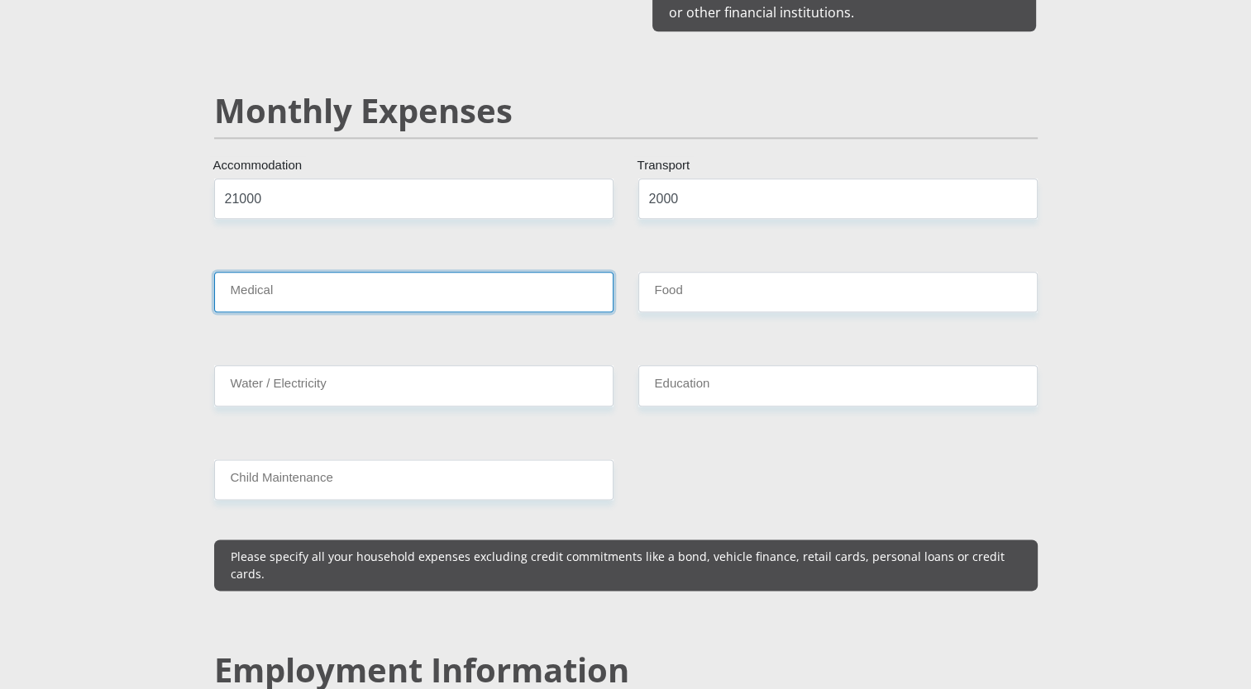
click at [556, 272] on input "Medical" at bounding box center [413, 292] width 399 height 41
type input "5000"
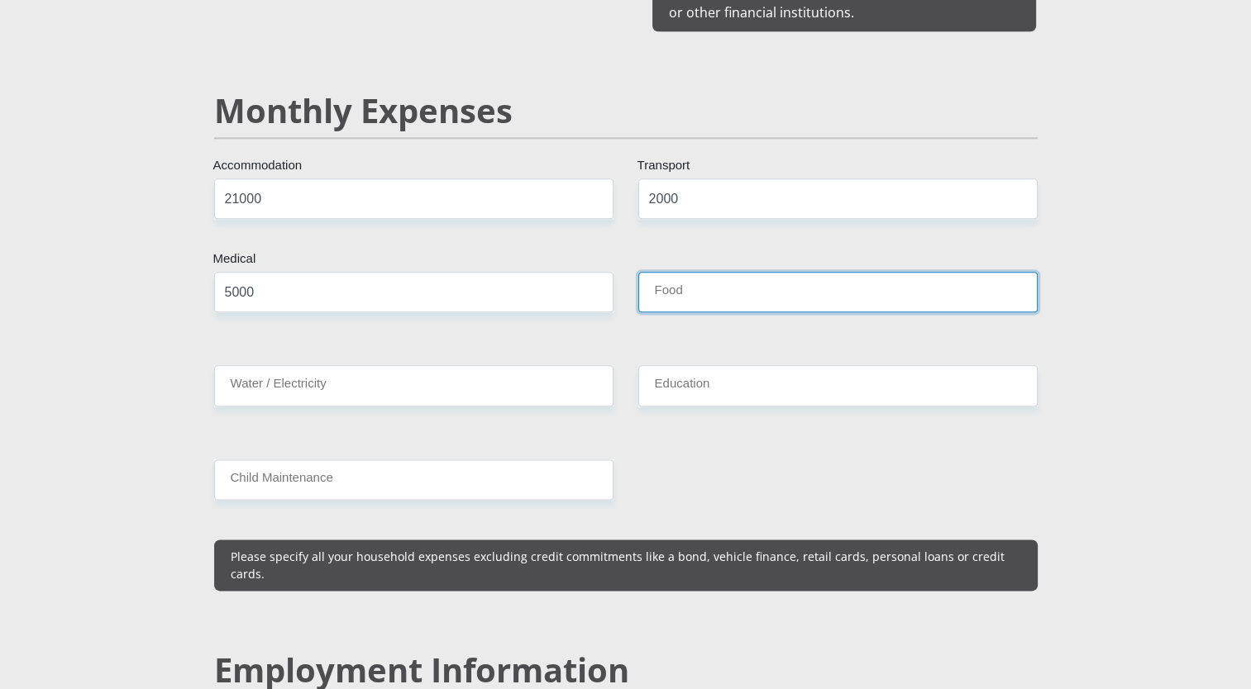
click at [694, 284] on input "Food" at bounding box center [837, 292] width 399 height 41
type input "2500"
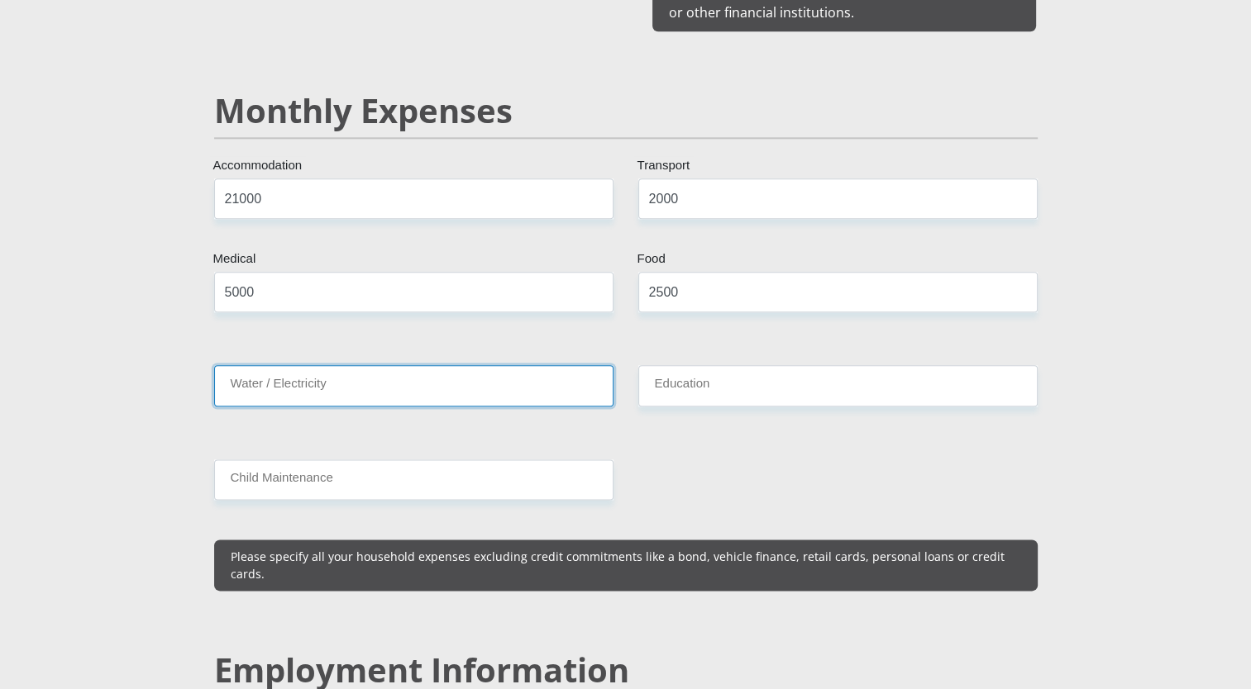
click at [582, 365] on input "Water / Electricity" at bounding box center [413, 385] width 399 height 41
type input "2"
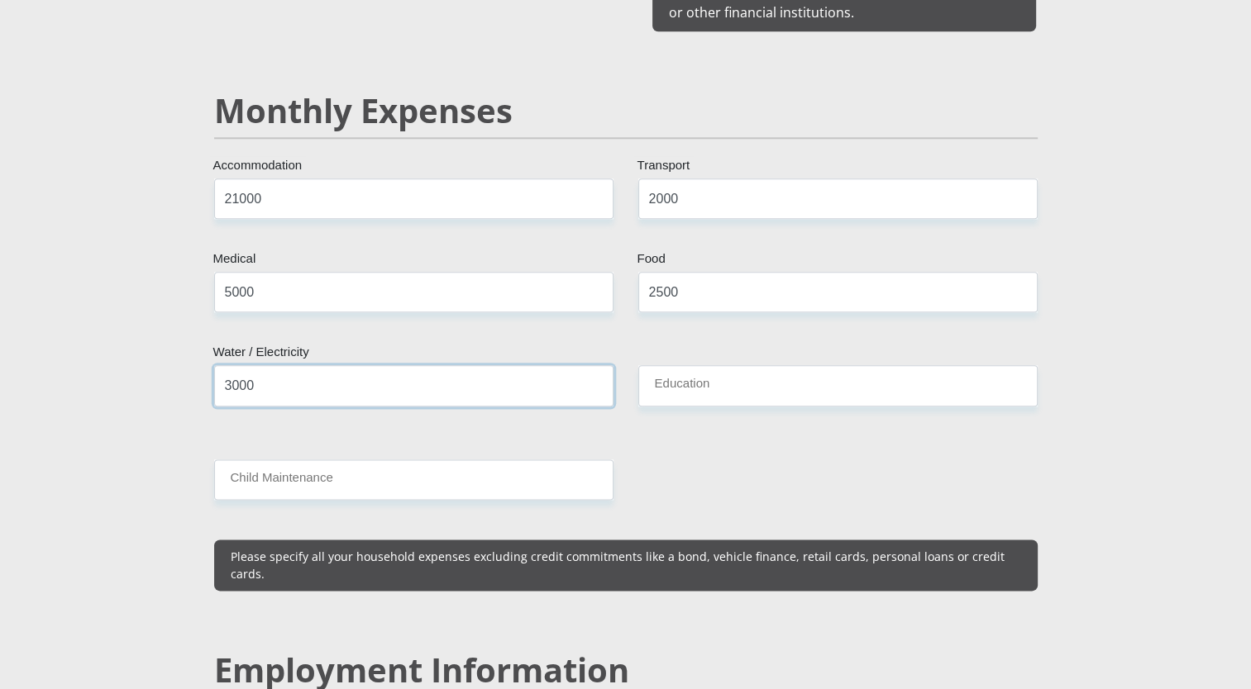
type input "3000"
click at [718, 370] on input "Education" at bounding box center [837, 385] width 399 height 41
type input "0"
type input "3000"
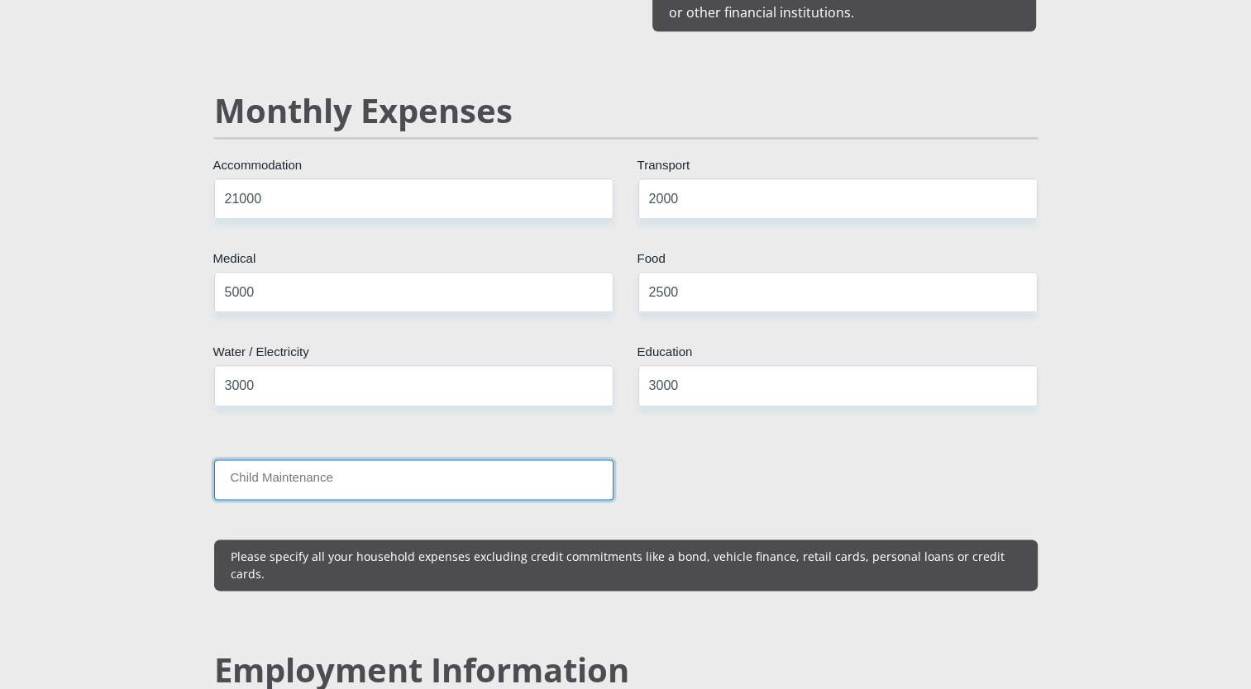
click at [553, 460] on input "Child Maintenance" at bounding box center [413, 480] width 399 height 41
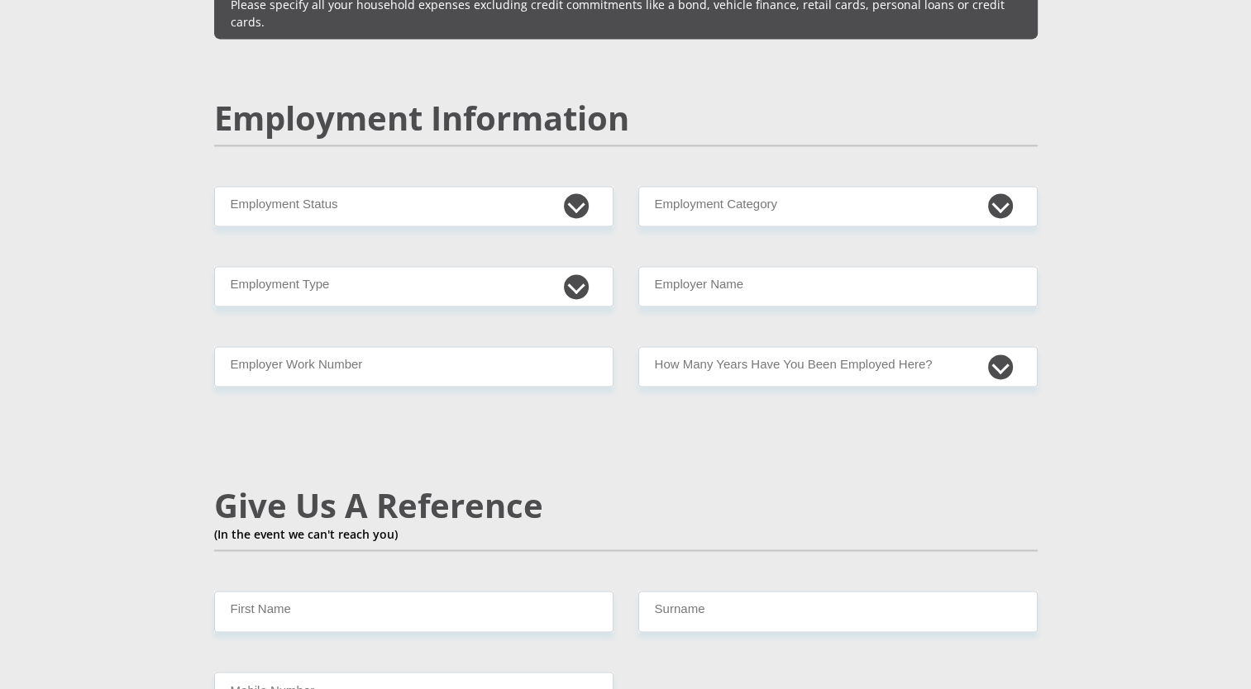
scroll to position [2479, 0]
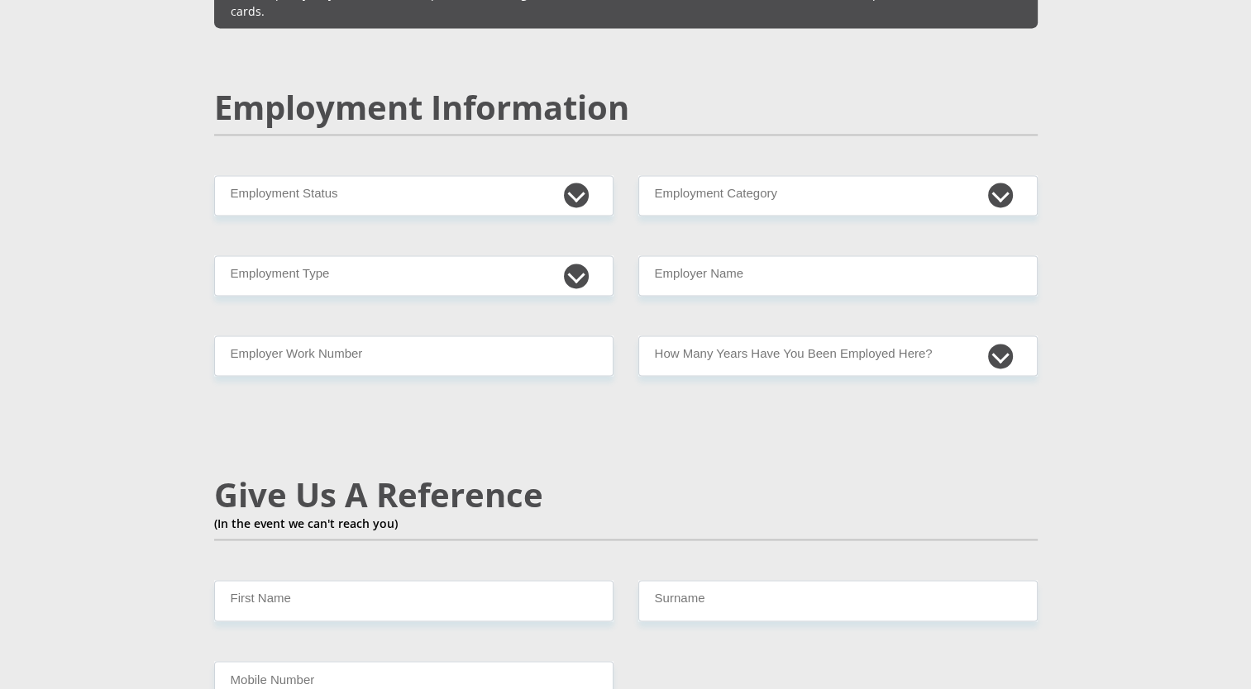
type input "0"
click at [440, 175] on select "Permanent/Full-time Part-time/Casual [DEMOGRAPHIC_DATA] Worker Self-Employed Ho…" at bounding box center [413, 195] width 399 height 41
select select "1"
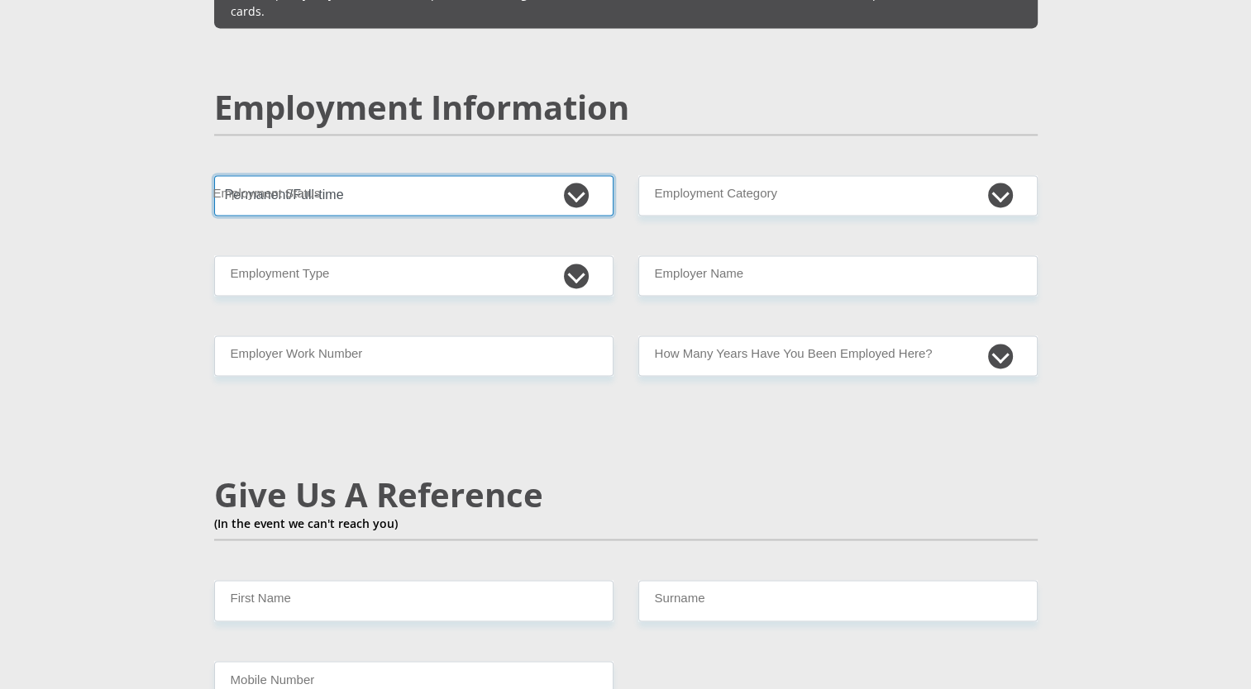
click at [214, 175] on select "Permanent/Full-time Part-time/Casual [DEMOGRAPHIC_DATA] Worker Self-Employed Ho…" at bounding box center [413, 195] width 399 height 41
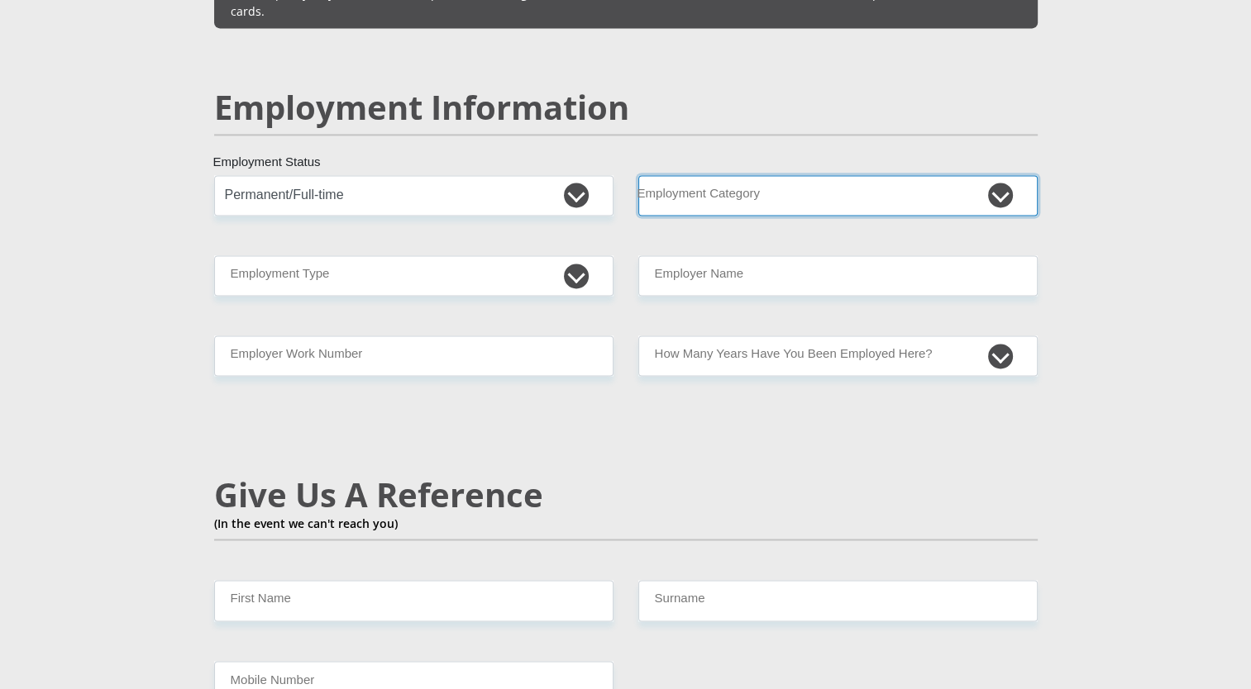
click at [770, 175] on select "AGRICULTURE ALCOHOL & TOBACCO CONSTRUCTION MATERIALS METALLURGY EQUIPMENT FOR R…" at bounding box center [837, 195] width 399 height 41
select select "32"
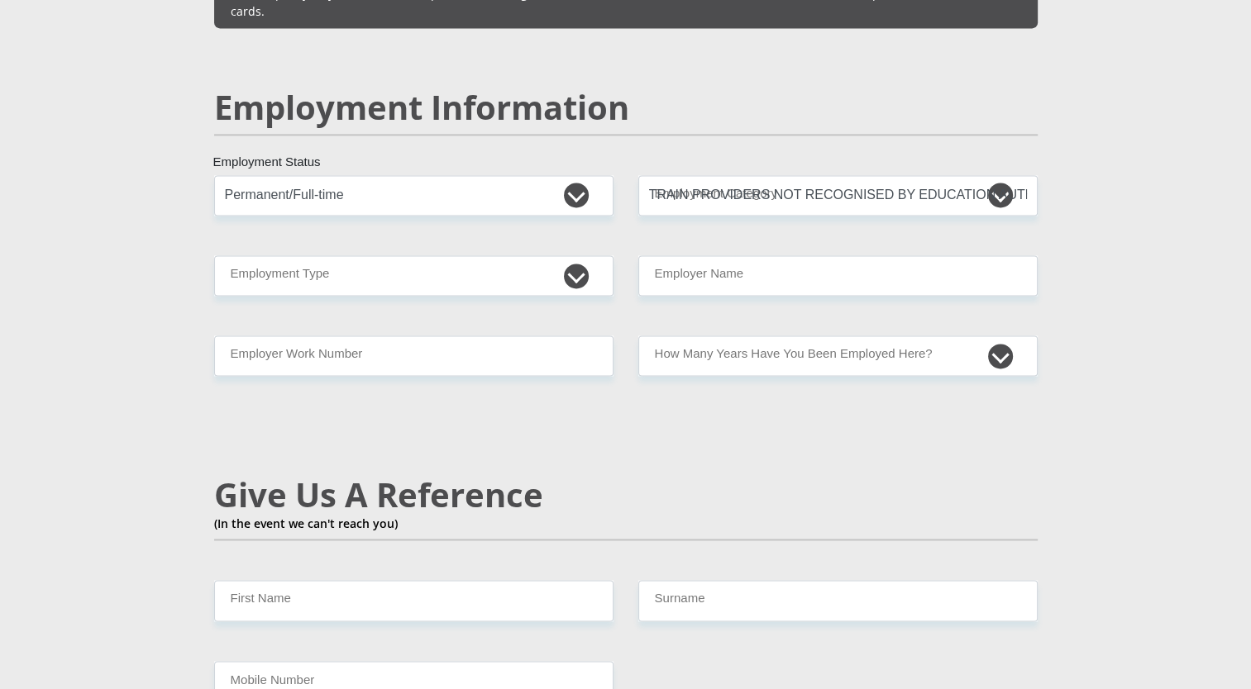
click at [1131, 203] on section "Personal Details Mr Ms Mrs Dr [PERSON_NAME] Title Unathi First Name Somagaca Su…" at bounding box center [625, 169] width 1251 height 5113
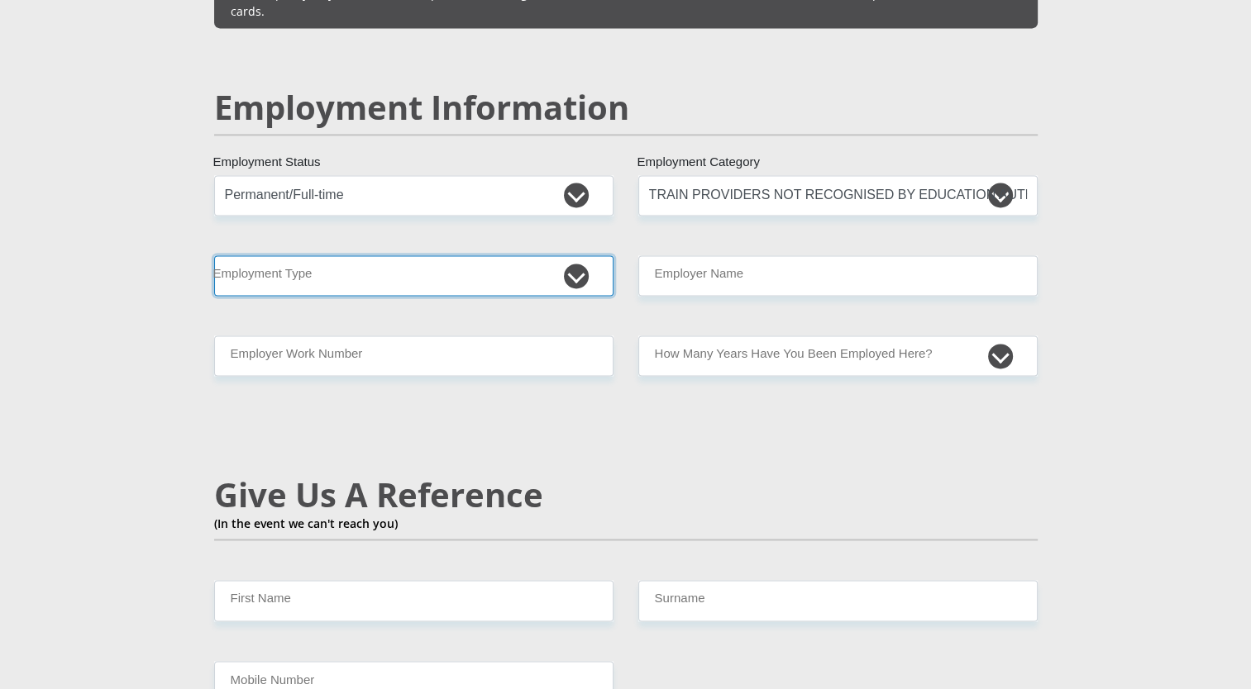
click at [570, 255] on select "College/Lecturer Craft Seller Creative Driver Executive Farmer Forces - Non Com…" at bounding box center [413, 275] width 399 height 41
select select "Manager"
click at [214, 255] on select "College/Lecturer Craft Seller Creative Driver Executive Farmer Forces - Non Com…" at bounding box center [413, 275] width 399 height 41
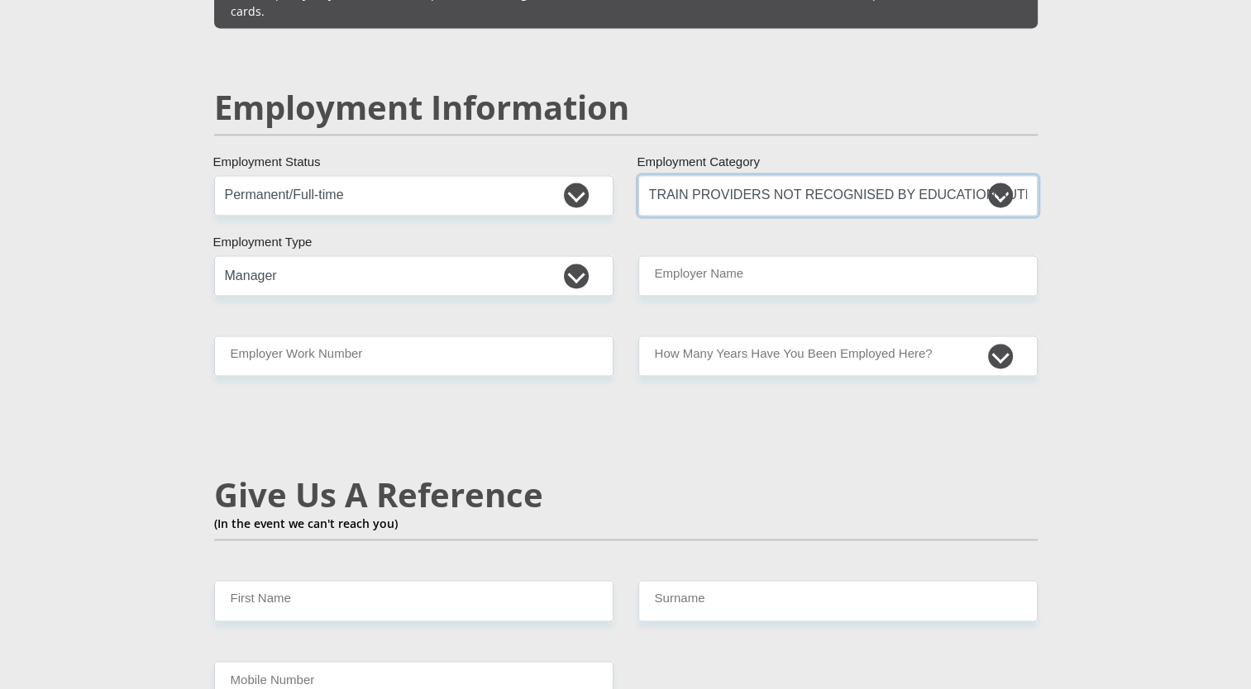
drag, startPoint x: 1000, startPoint y: 155, endPoint x: 967, endPoint y: 165, distance: 34.5
click at [967, 175] on select "AGRICULTURE ALCOHOL & TOBACCO CONSTRUCTION MATERIALS METALLURGY EQUIPMENT FOR R…" at bounding box center [837, 195] width 399 height 41
select select "71"
click at [638, 175] on select "AGRICULTURE ALCOHOL & TOBACCO CONSTRUCTION MATERIALS METALLURGY EQUIPMENT FOR R…" at bounding box center [837, 195] width 399 height 41
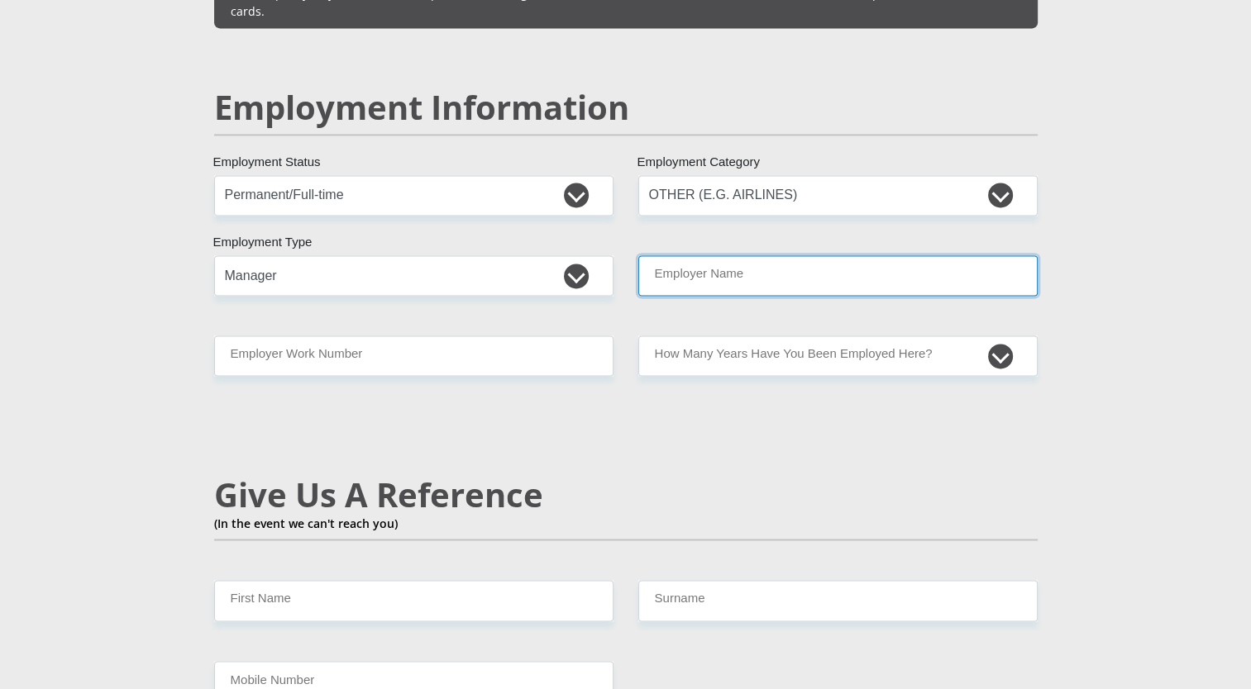
click at [733, 255] on input "Employer Name" at bounding box center [837, 275] width 399 height 41
type input "StateInformationTechnologyAgency"
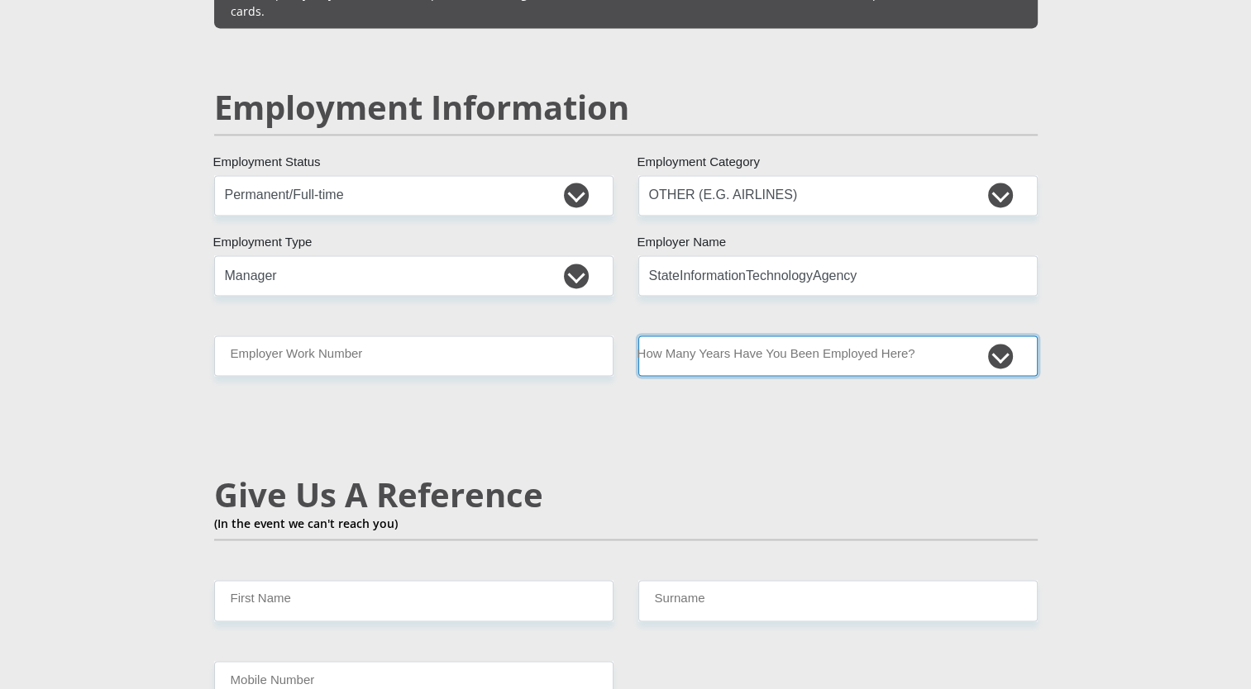
click at [761, 336] on select "less than 1 year 1-3 years 3-5 years 5+ years" at bounding box center [837, 356] width 399 height 41
click at [638, 336] on select "less than 1 year 1-3 years 3-5 years 5+ years" at bounding box center [837, 356] width 399 height 41
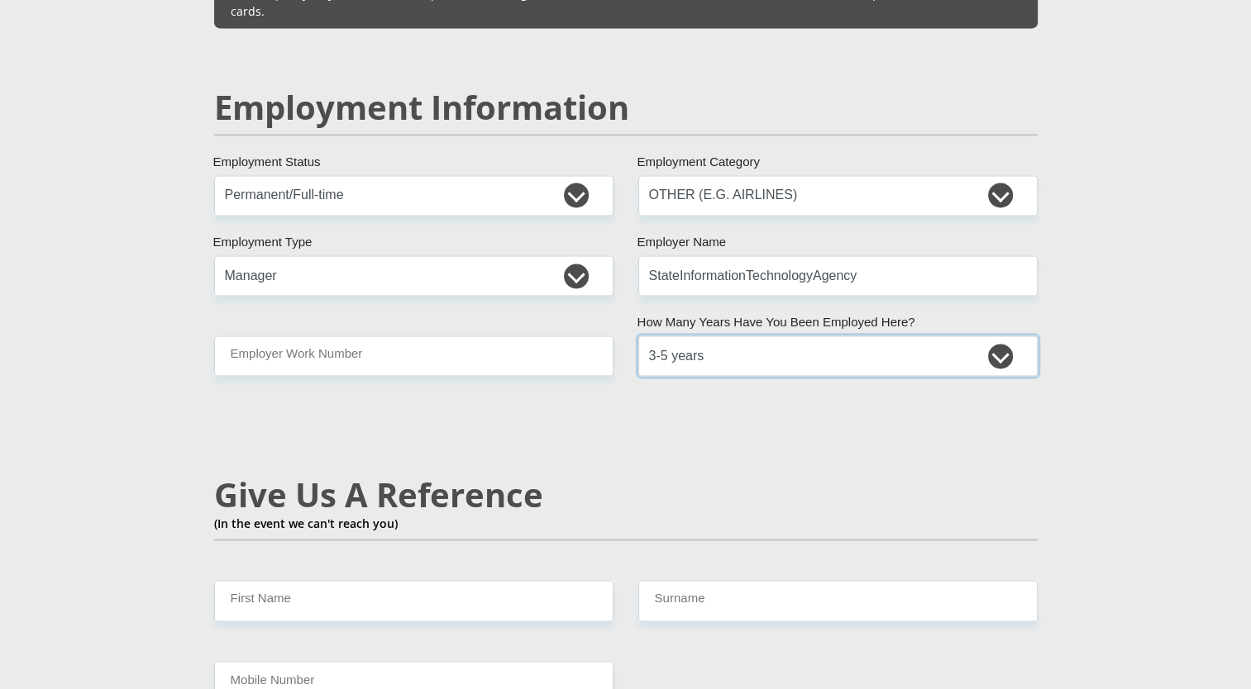
click at [741, 336] on select "less than 1 year 1-3 years 3-5 years 5+ years" at bounding box center [837, 356] width 399 height 41
select select "6"
click at [638, 336] on select "less than 1 year 1-3 years 3-5 years 5+ years" at bounding box center [837, 356] width 399 height 41
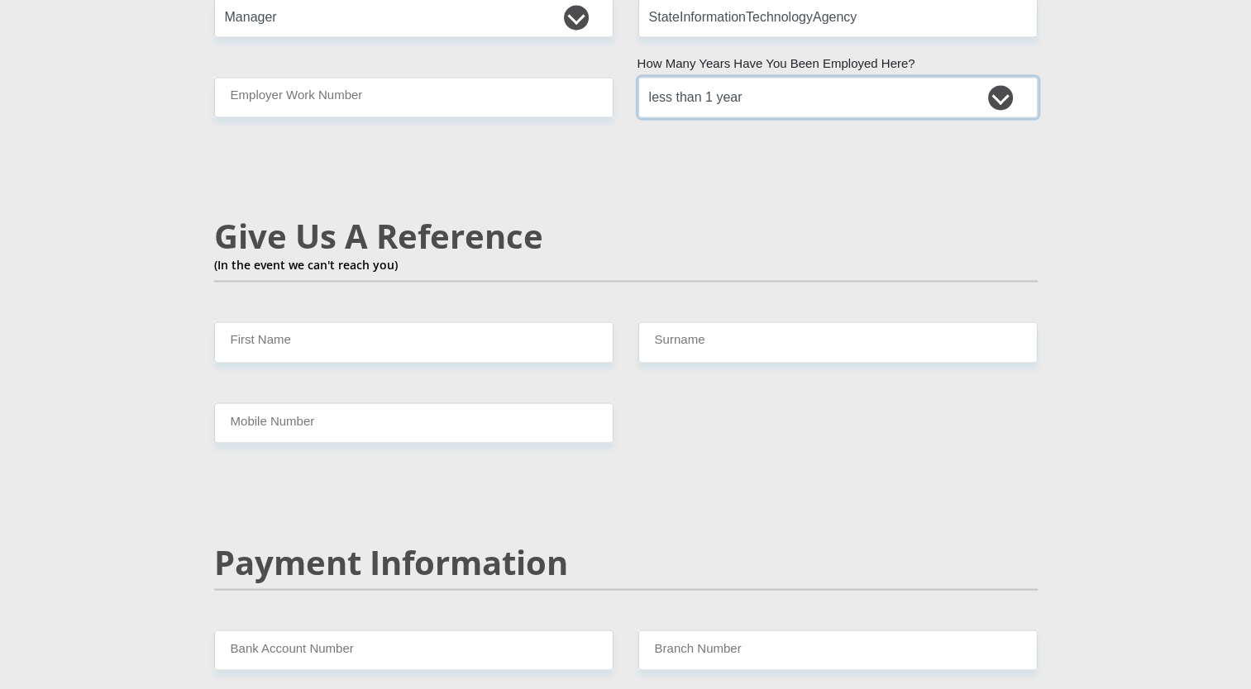
scroll to position [2781, 0]
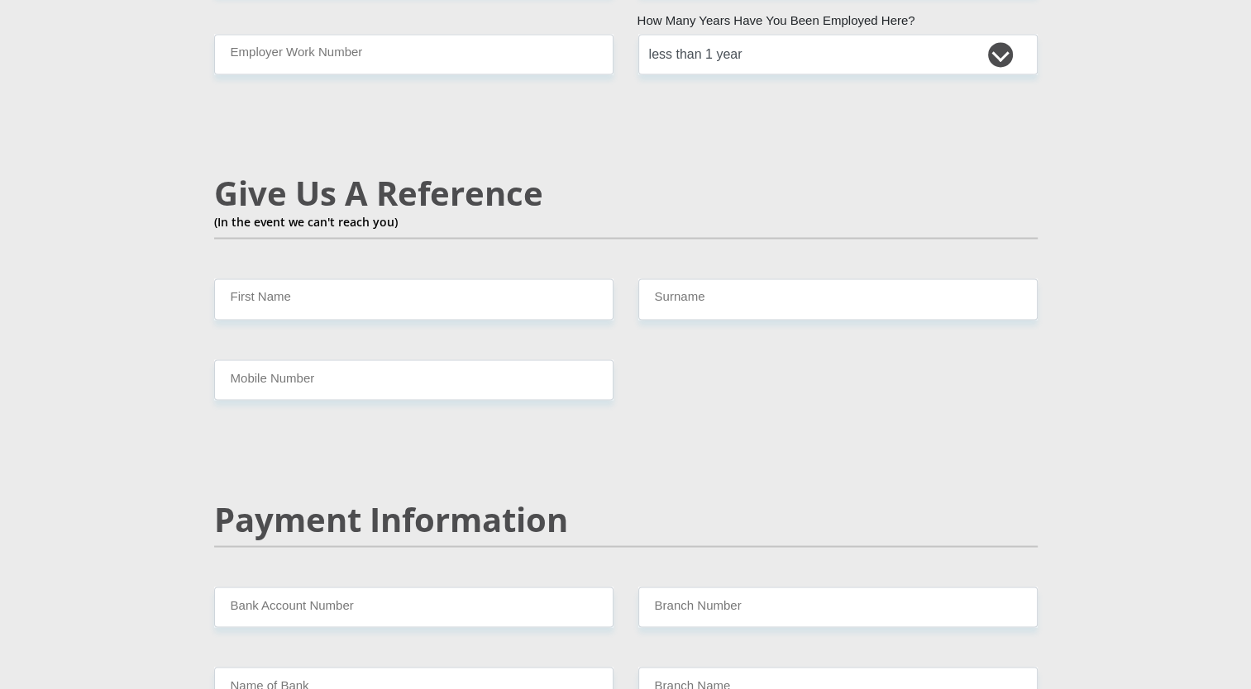
click at [375, 279] on input "First Name" at bounding box center [413, 299] width 399 height 41
type input "a"
type input "Ayanda"
type input "Somagaca"
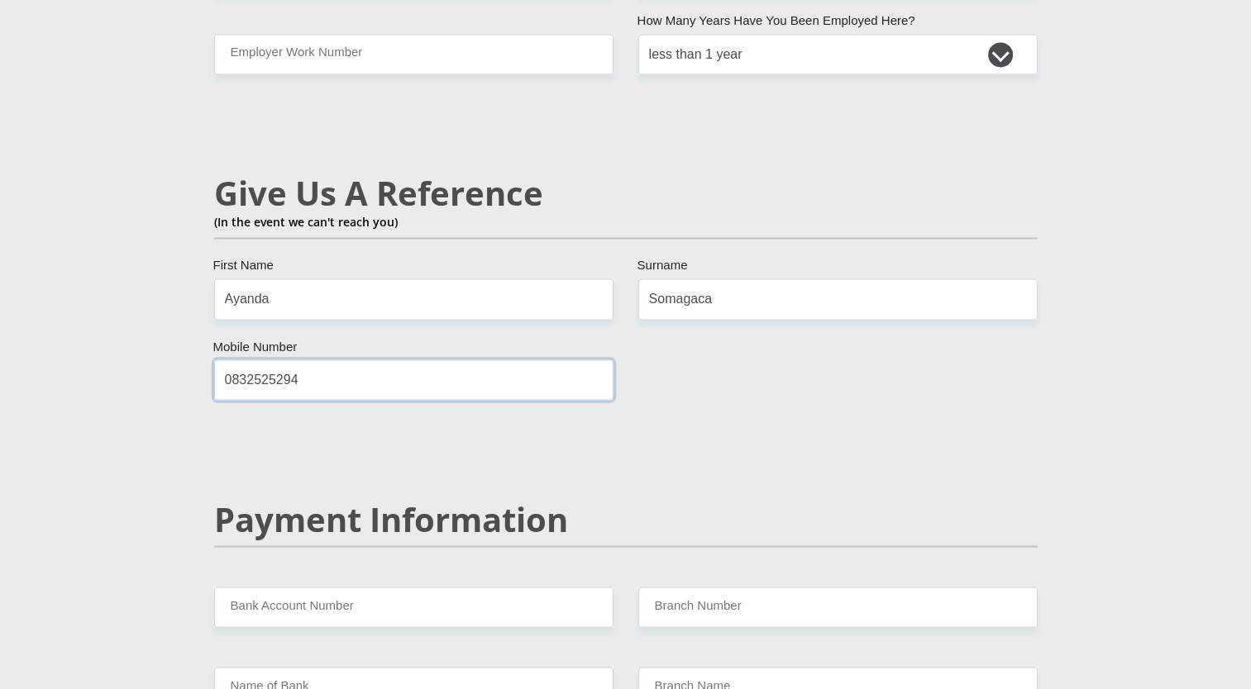
type input "0832525294"
type input "s"
type input "071328963"
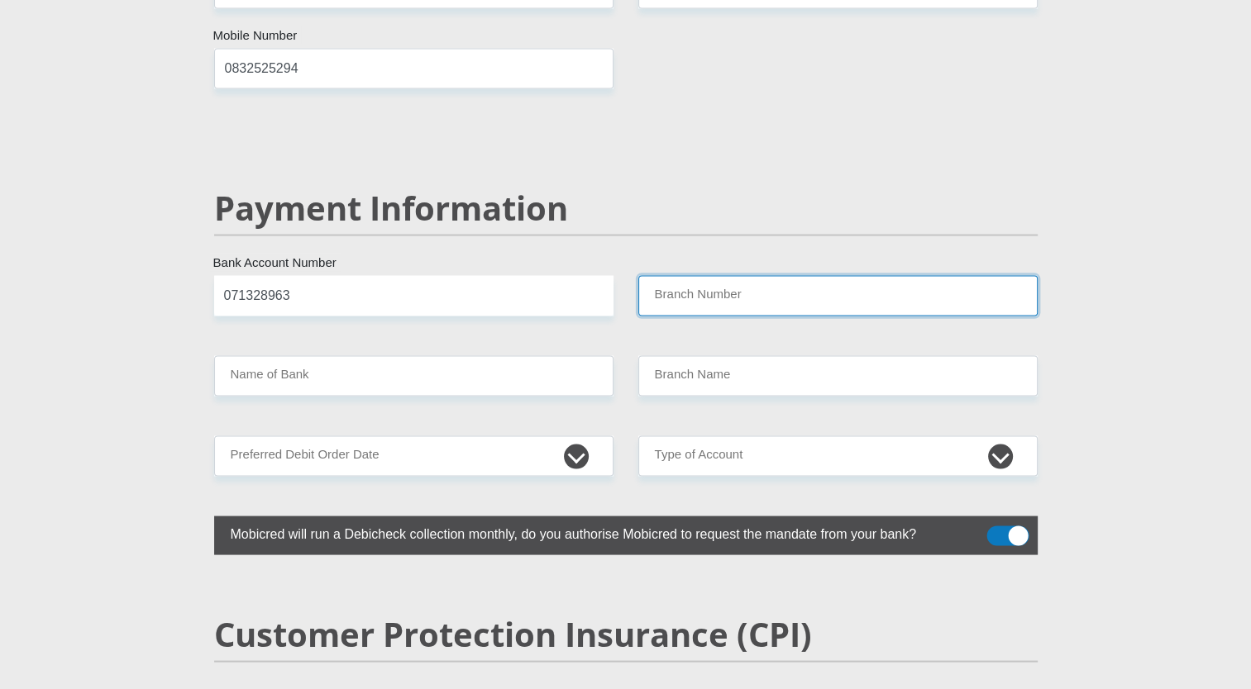
scroll to position [3109, 0]
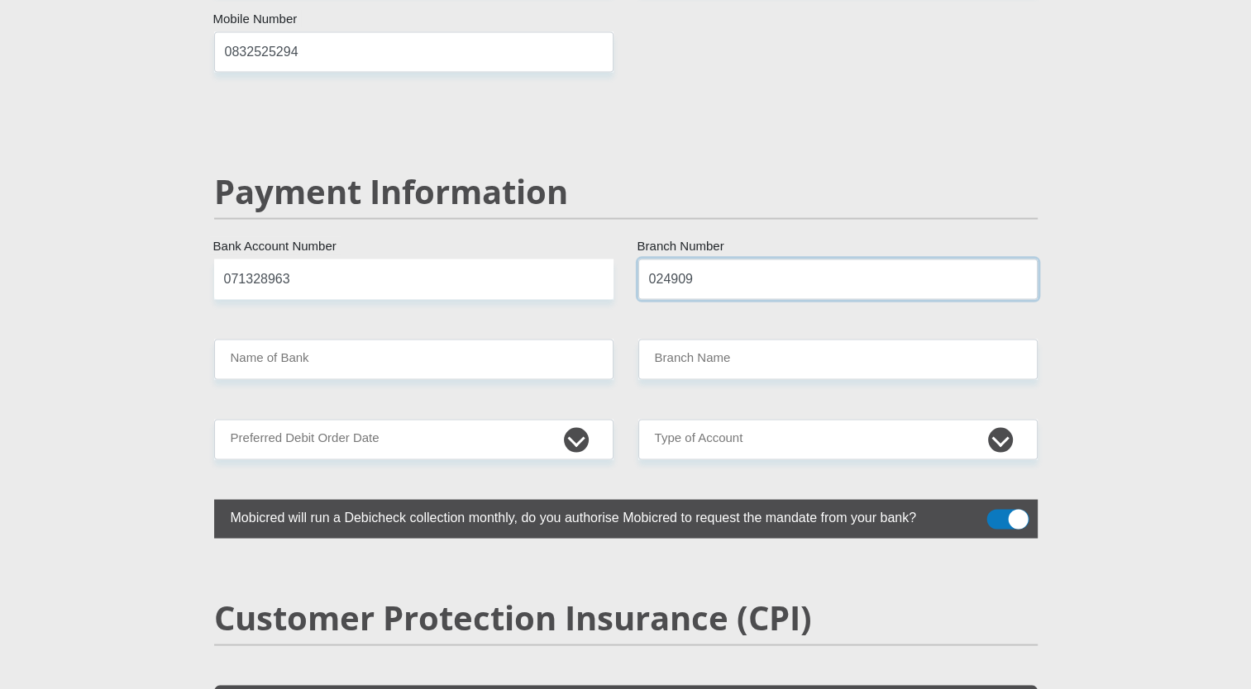
type input "024909"
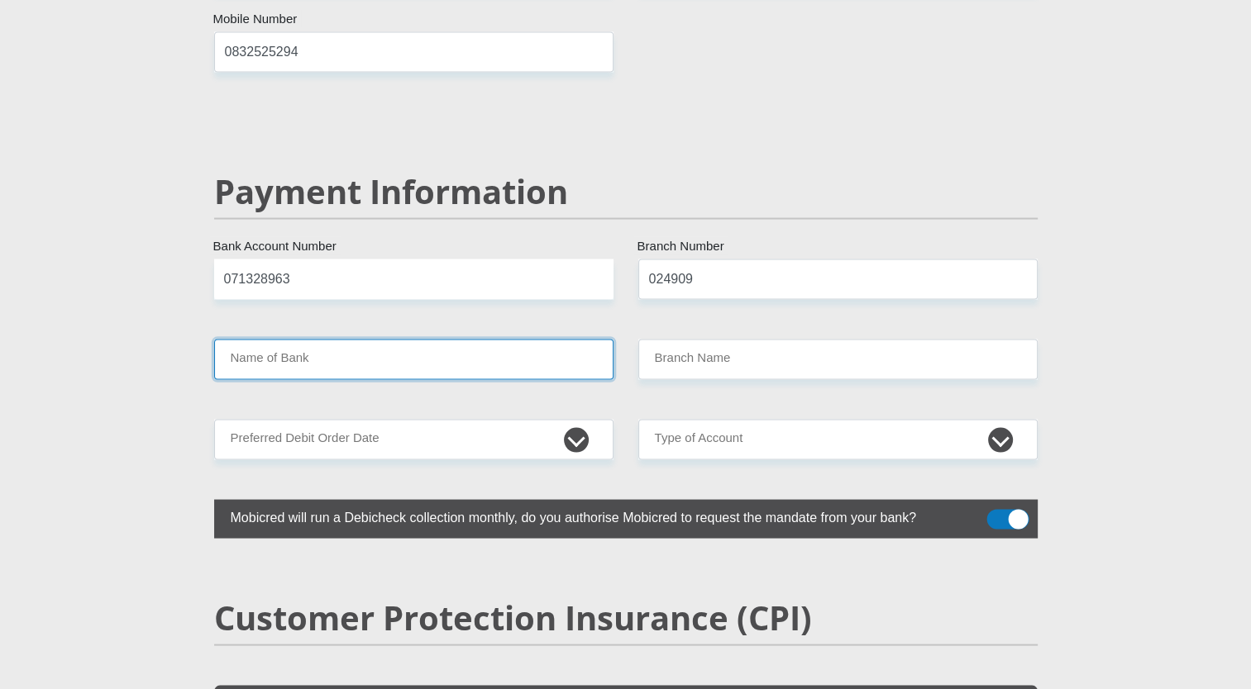
type input "STANDARD BANK"
type input "MOWBRAY [GEOGRAPHIC_DATA]"
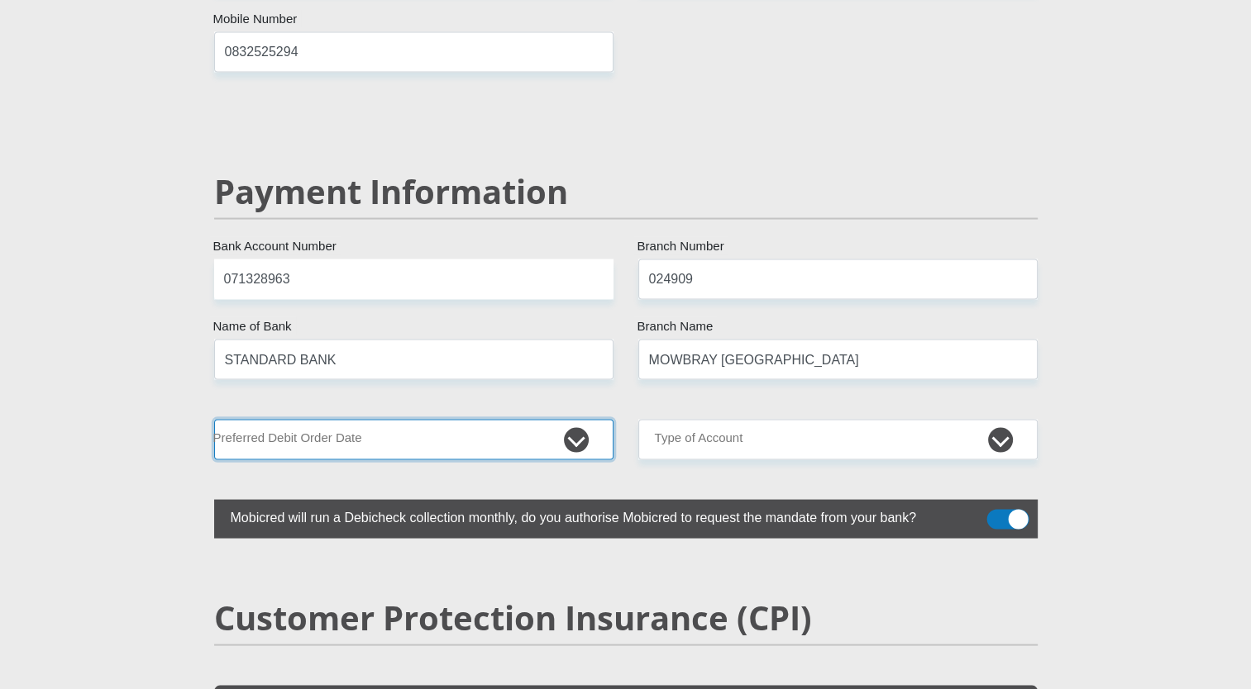
click at [573, 419] on select "1st 2nd 3rd 4th 5th 7th 18th 19th 20th 21st 22nd 23rd 24th 25th 26th 27th 28th …" at bounding box center [413, 439] width 399 height 41
select select "25"
click at [214, 419] on select "1st 2nd 3rd 4th 5th 7th 18th 19th 20th 21st 22nd 23rd 24th 25th 26th 27th 28th …" at bounding box center [413, 439] width 399 height 41
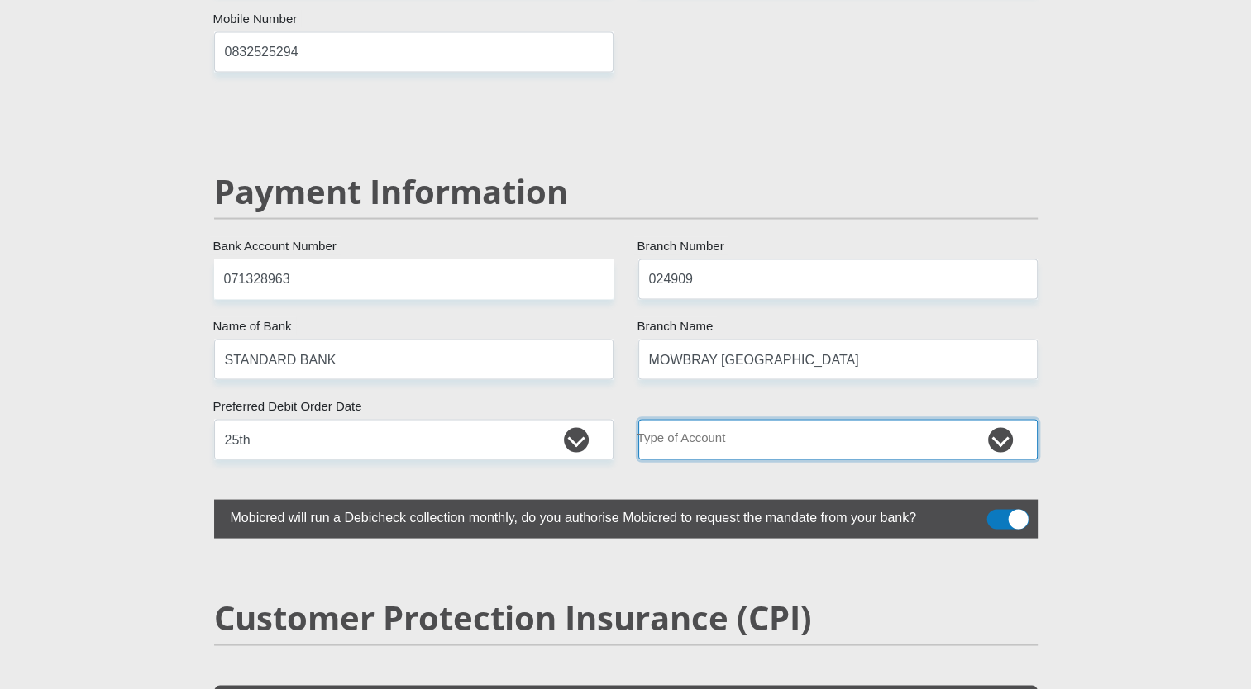
click at [787, 419] on select "Cheque Savings" at bounding box center [837, 439] width 399 height 41
select select "CUR"
click at [638, 419] on select "Cheque Savings" at bounding box center [837, 439] width 399 height 41
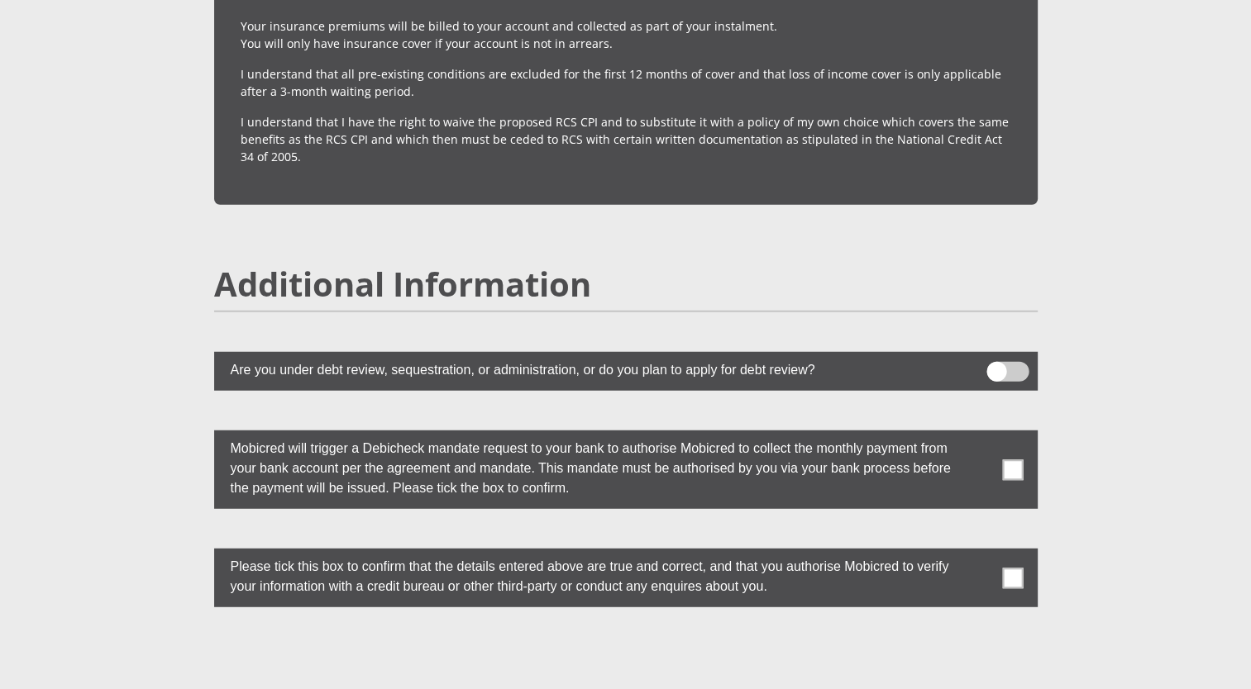
scroll to position [4294, 0]
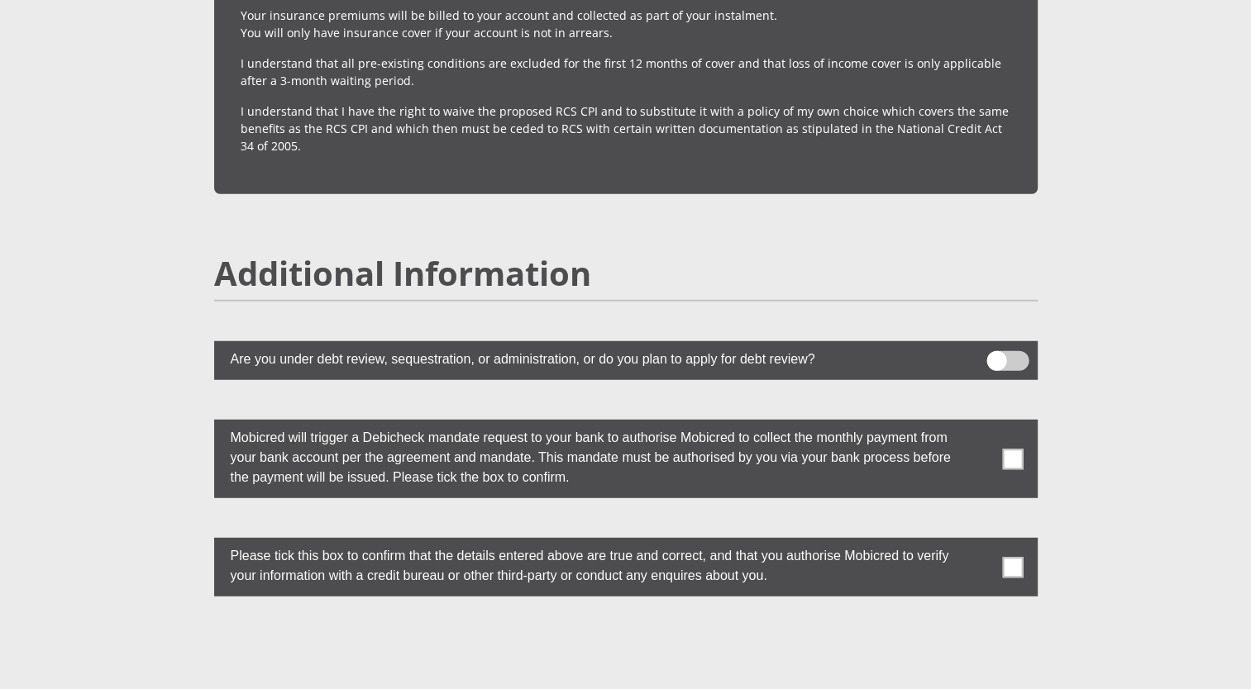
click at [1009, 449] on span at bounding box center [1012, 459] width 21 height 21
click at [980, 424] on input "checkbox" at bounding box center [980, 424] width 0 height 0
click at [1020, 557] on span at bounding box center [1012, 567] width 21 height 21
click at [980, 542] on input "checkbox" at bounding box center [980, 542] width 0 height 0
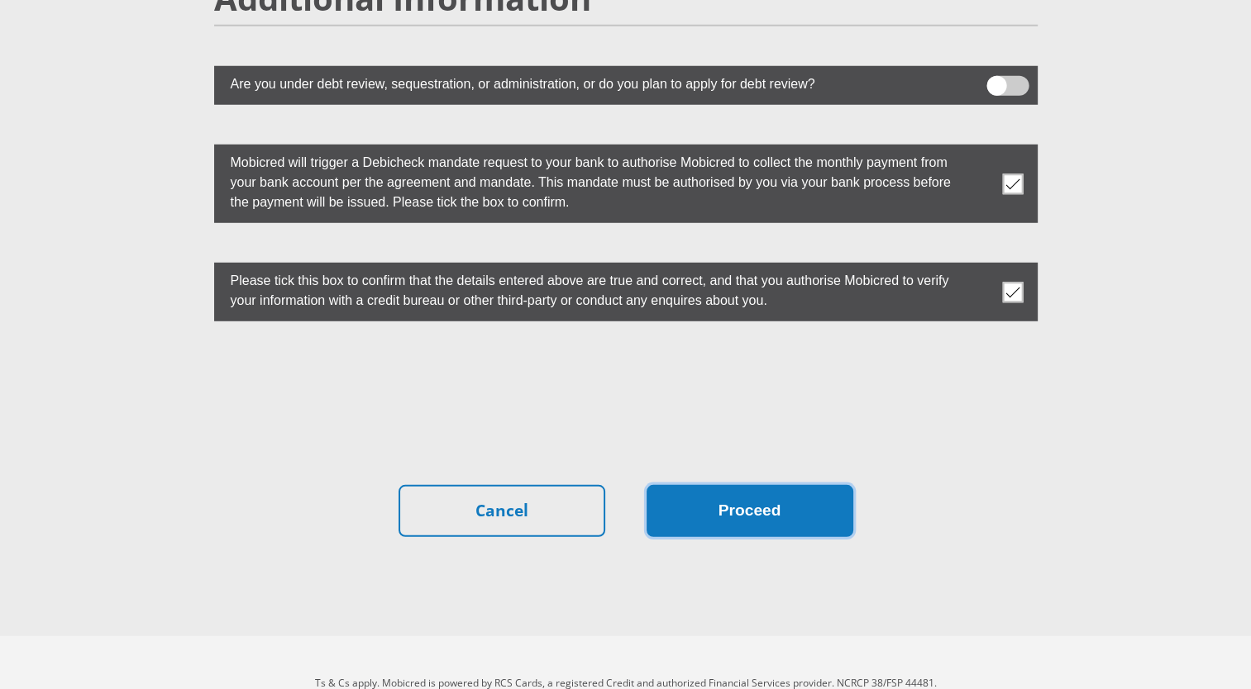
click at [750, 485] on button "Proceed" at bounding box center [749, 511] width 207 height 52
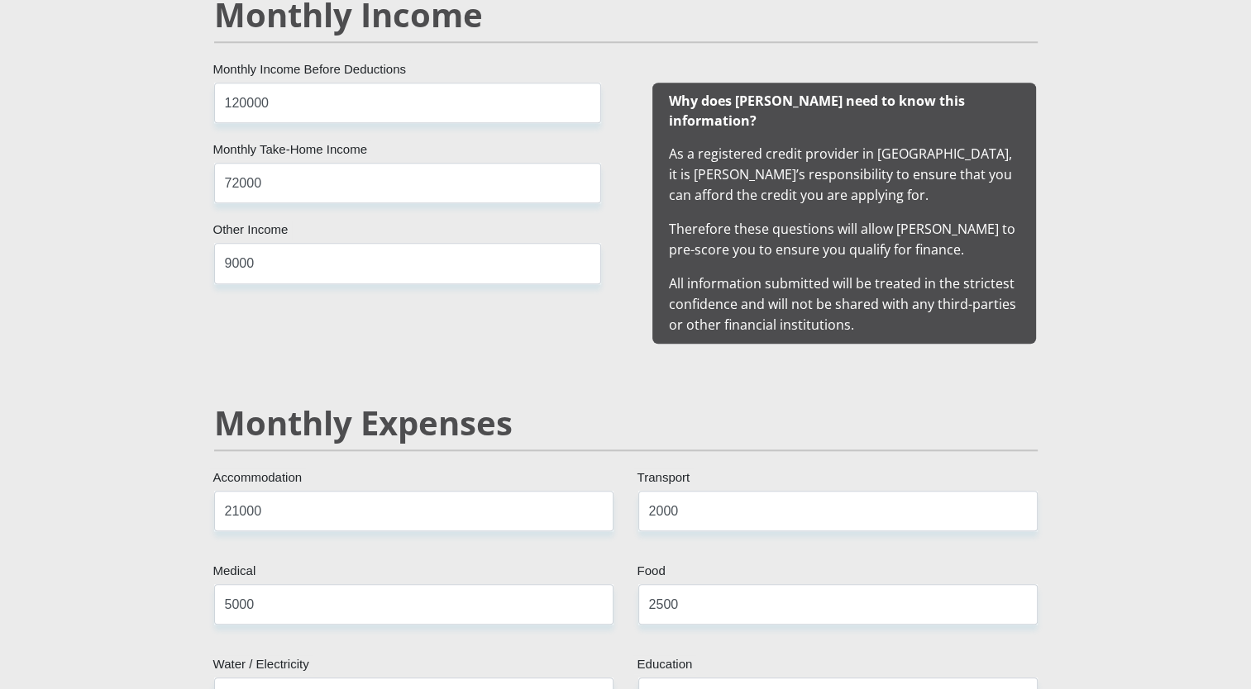
scroll to position [0, 0]
